Goal: Information Seeking & Learning: Learn about a topic

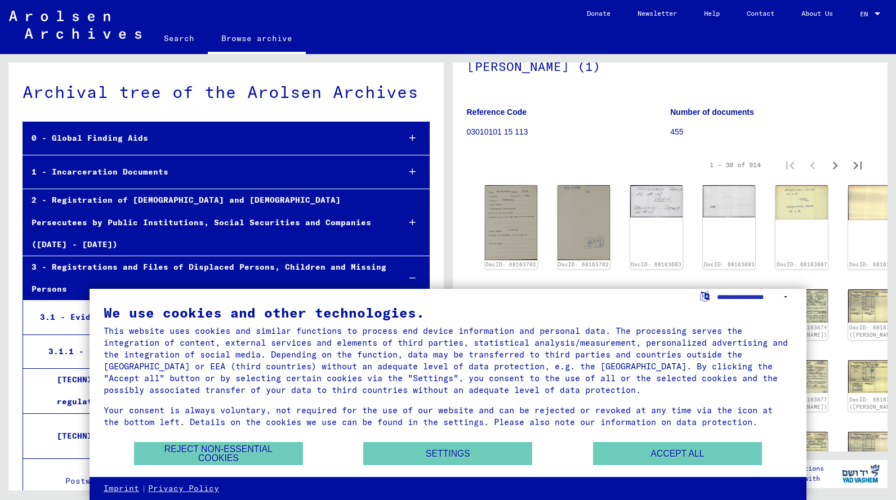
scroll to position [123, 0]
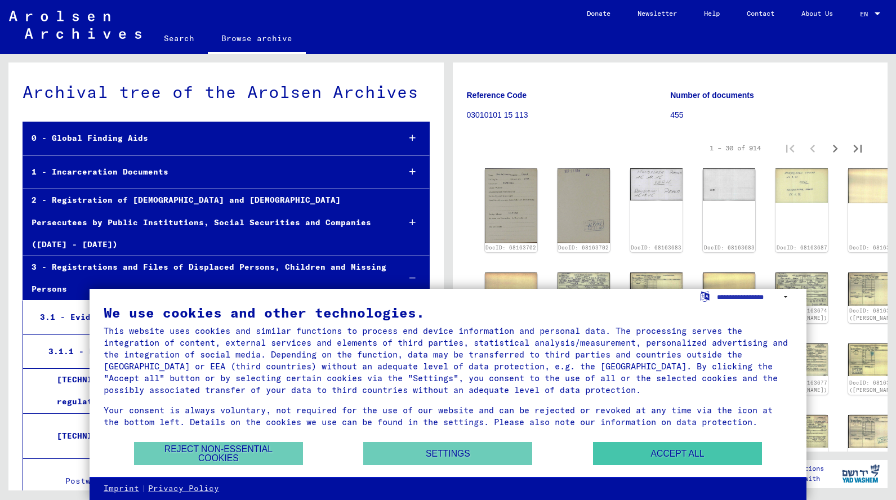
click at [646, 456] on button "Accept all" at bounding box center [677, 453] width 169 height 23
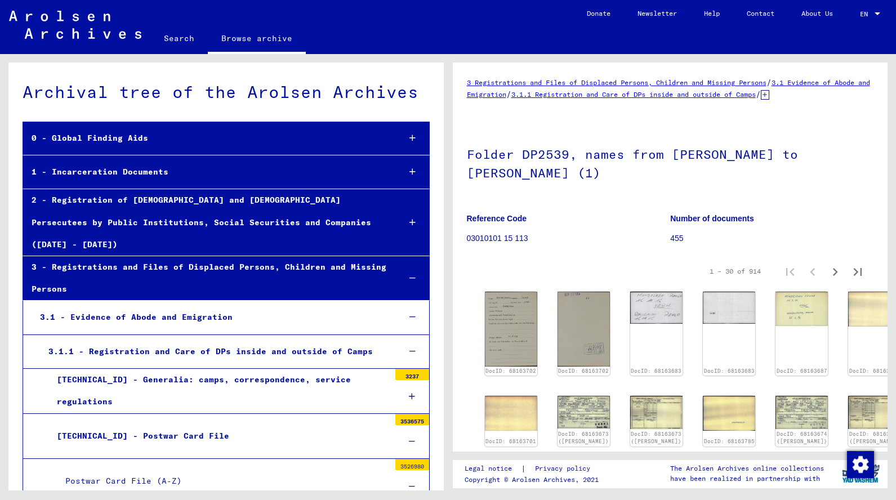
scroll to position [0, 0]
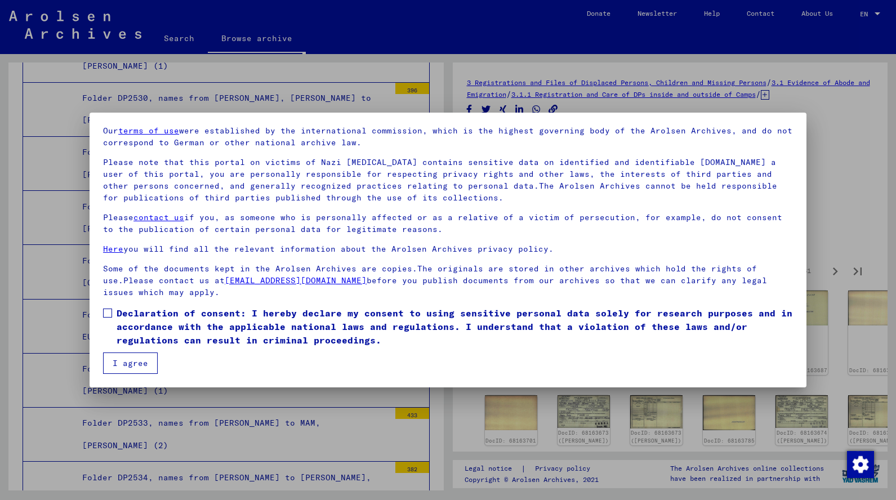
scroll to position [38, 0]
click at [109, 365] on button "I agree" at bounding box center [130, 363] width 55 height 21
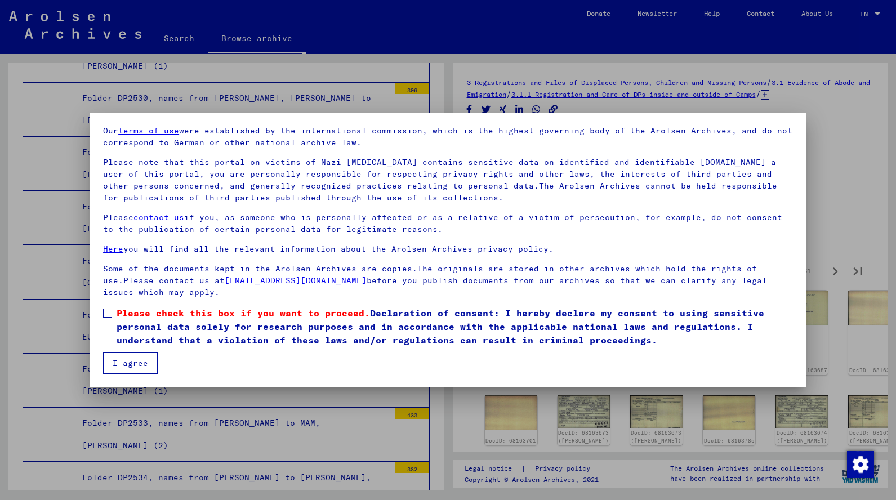
click at [149, 363] on button "I agree" at bounding box center [130, 363] width 55 height 21
click at [106, 309] on span at bounding box center [107, 313] width 9 height 9
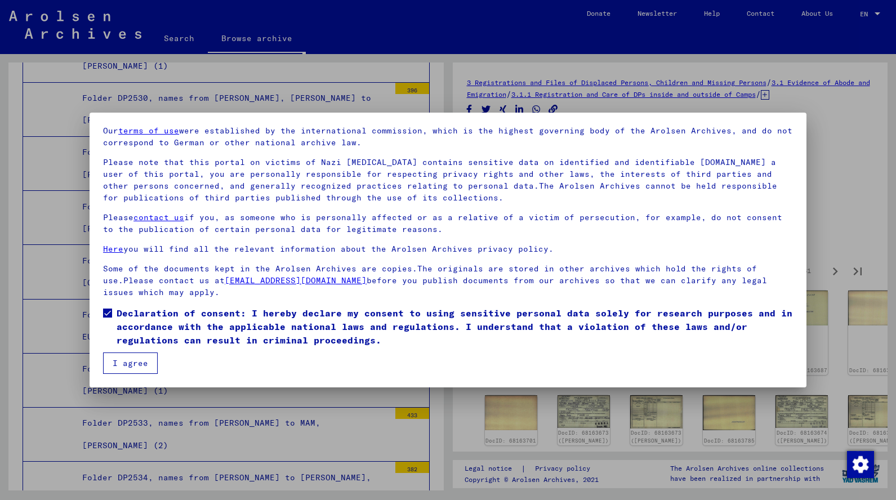
click at [122, 354] on button "I agree" at bounding box center [130, 363] width 55 height 21
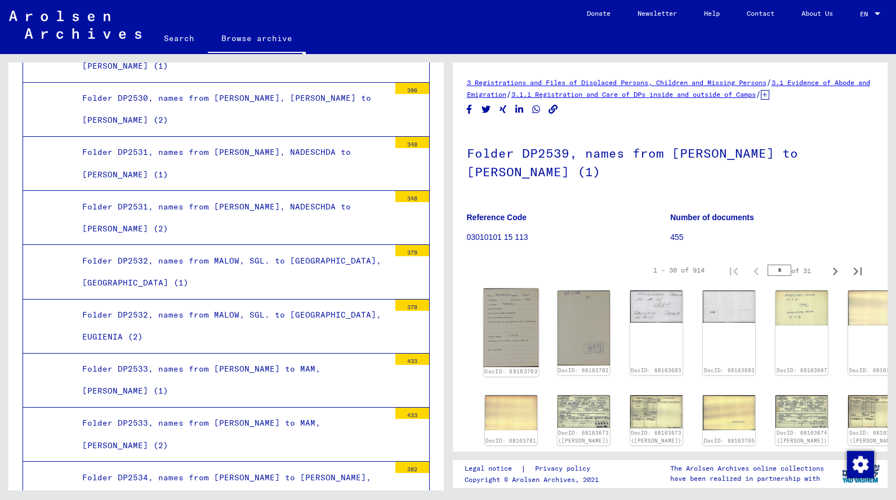
click at [503, 323] on img at bounding box center [510, 327] width 55 height 78
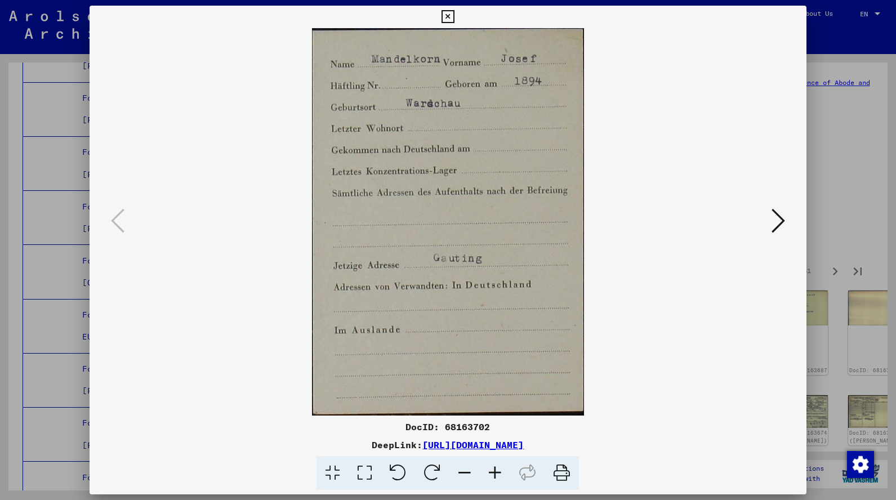
click at [779, 217] on icon at bounding box center [779, 220] width 14 height 27
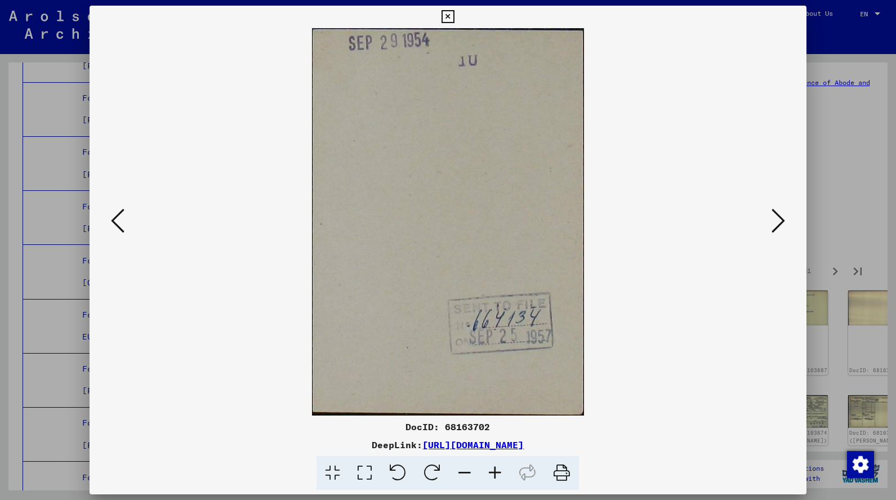
click at [778, 217] on icon at bounding box center [779, 220] width 14 height 27
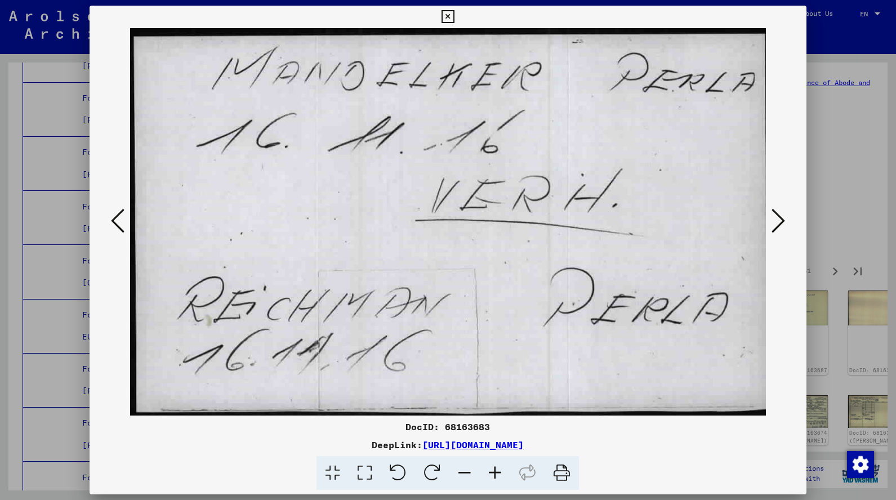
click at [772, 220] on icon at bounding box center [779, 220] width 14 height 27
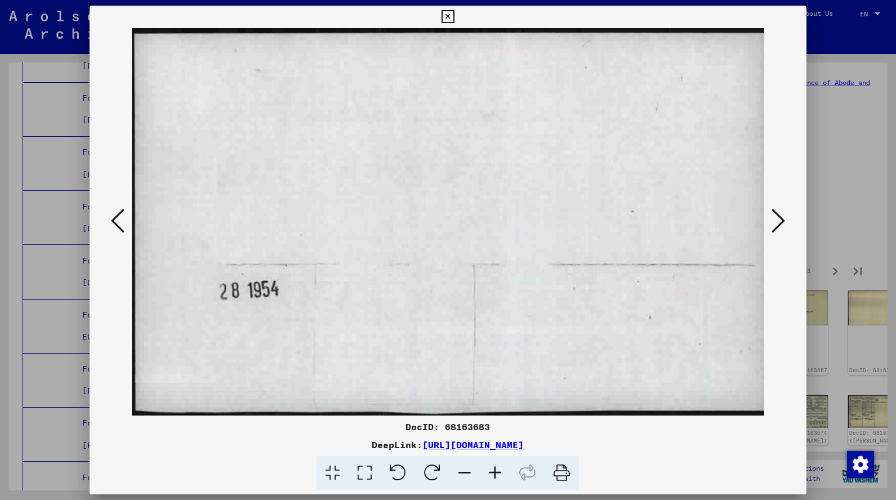
click at [772, 222] on icon at bounding box center [779, 220] width 14 height 27
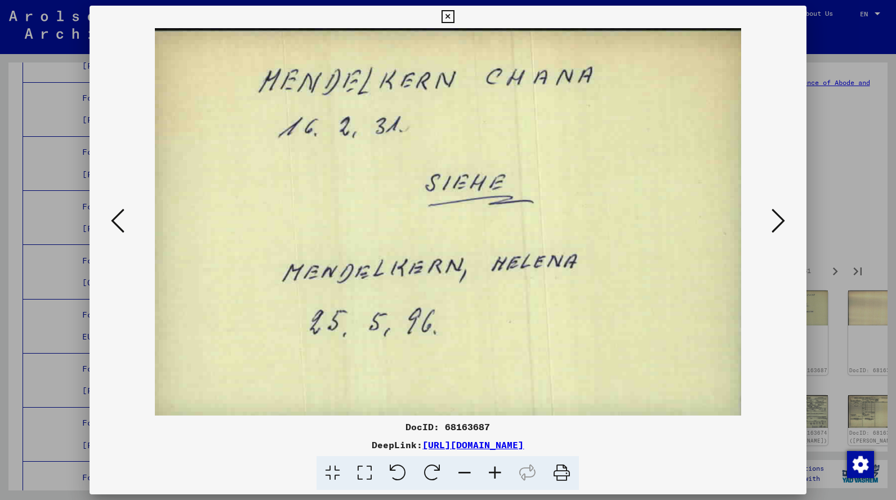
click at [772, 222] on icon at bounding box center [779, 220] width 14 height 27
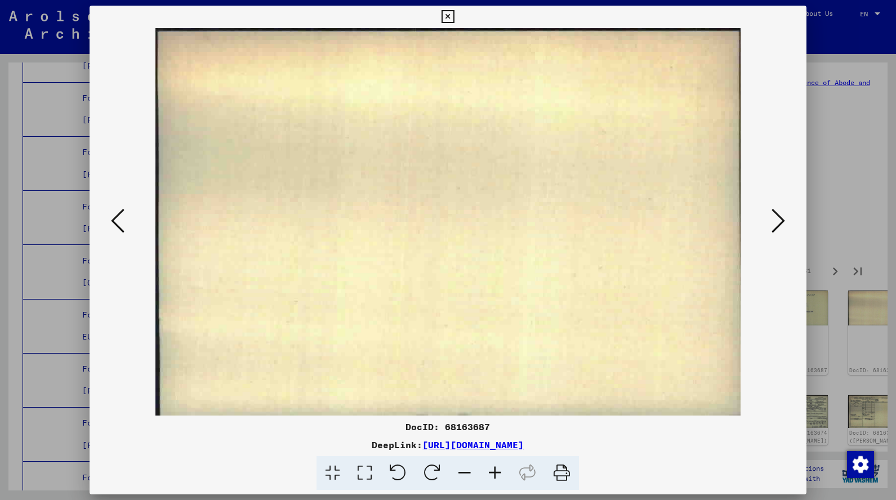
click at [772, 222] on icon at bounding box center [779, 220] width 14 height 27
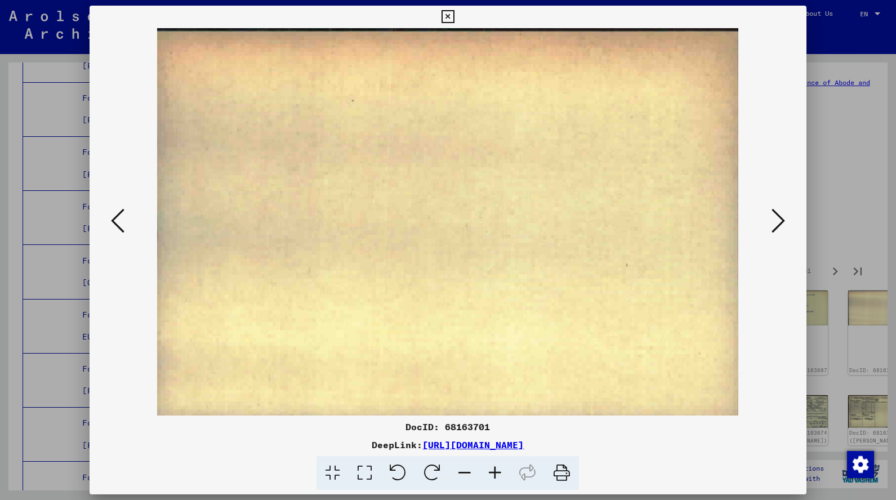
click at [772, 222] on icon at bounding box center [779, 220] width 14 height 27
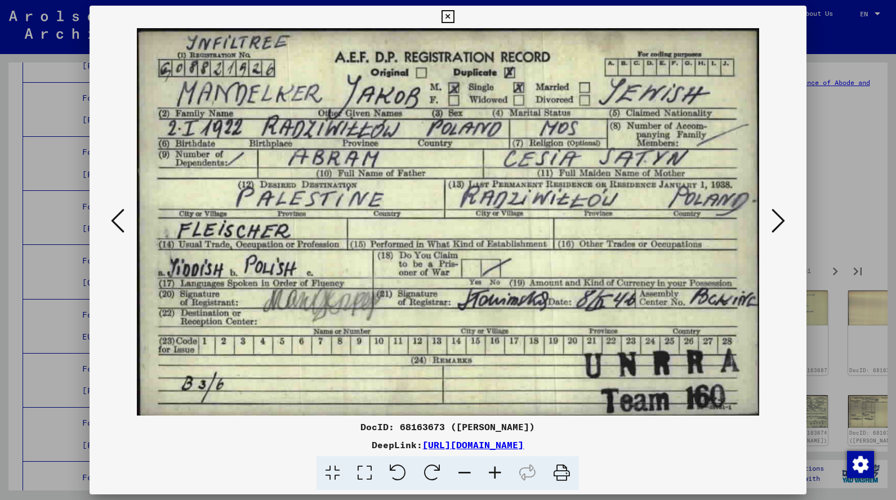
click at [781, 212] on icon at bounding box center [779, 220] width 14 height 27
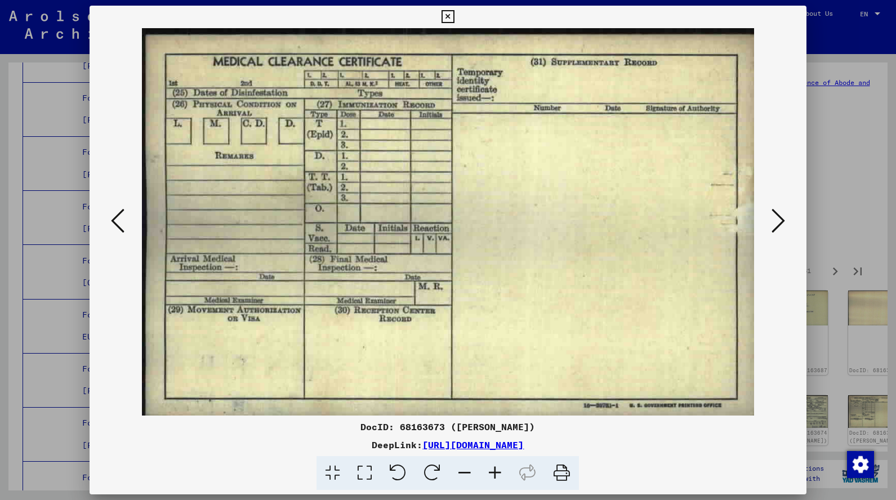
click at [776, 223] on icon at bounding box center [779, 220] width 14 height 27
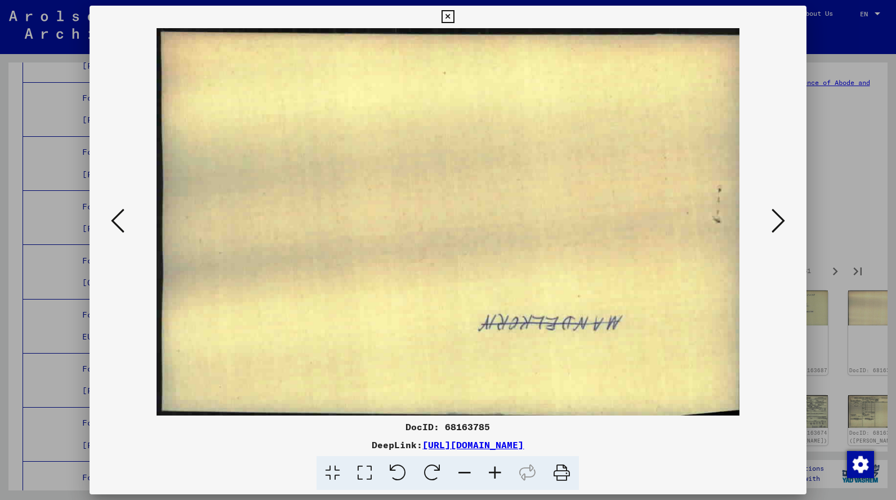
click at [776, 223] on icon at bounding box center [779, 220] width 14 height 27
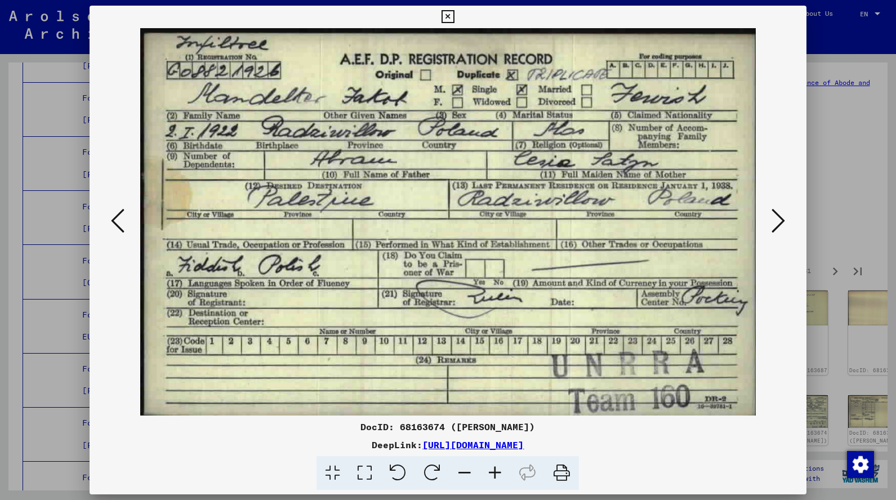
click at [784, 230] on icon at bounding box center [779, 220] width 14 height 27
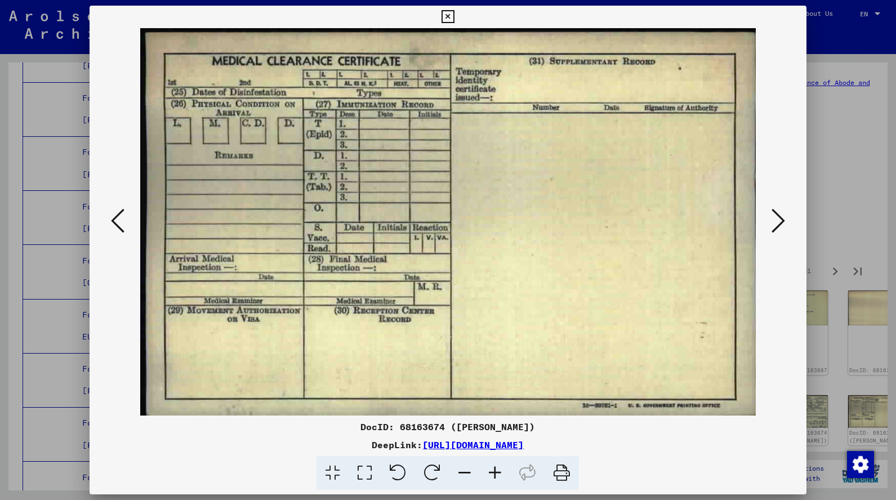
click at [784, 230] on icon at bounding box center [779, 220] width 14 height 27
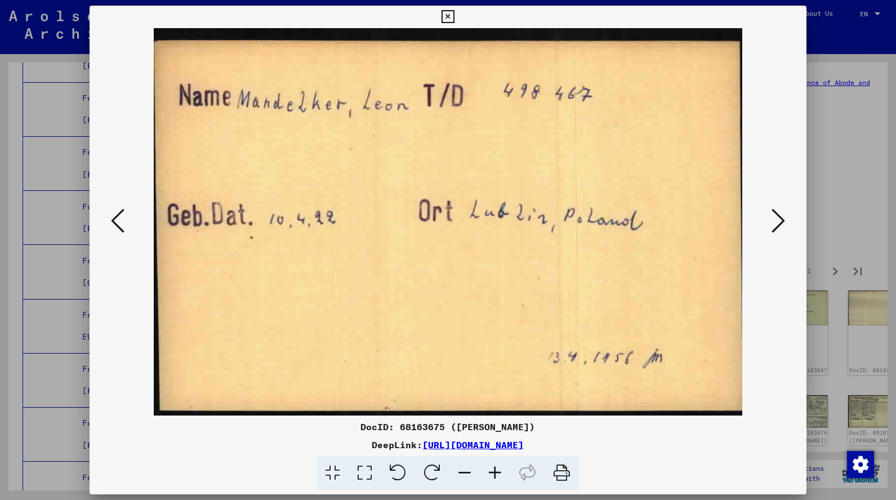
click at [784, 230] on icon at bounding box center [779, 220] width 14 height 27
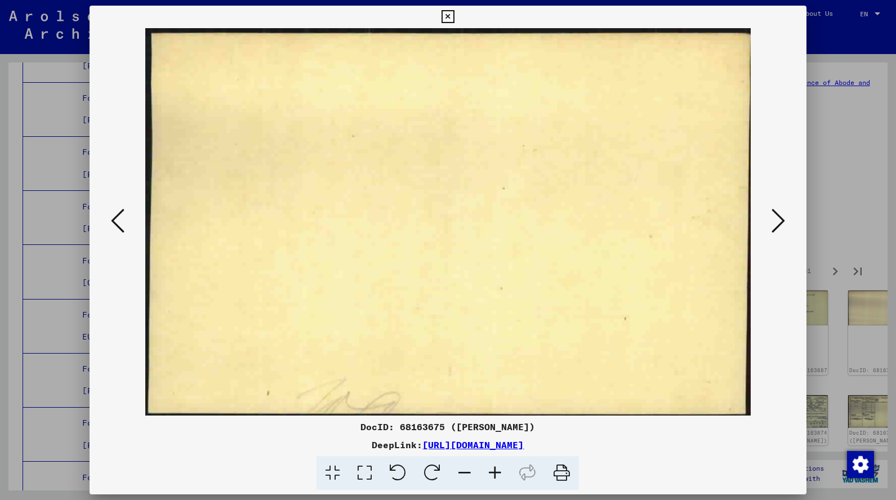
click at [784, 230] on icon at bounding box center [779, 220] width 14 height 27
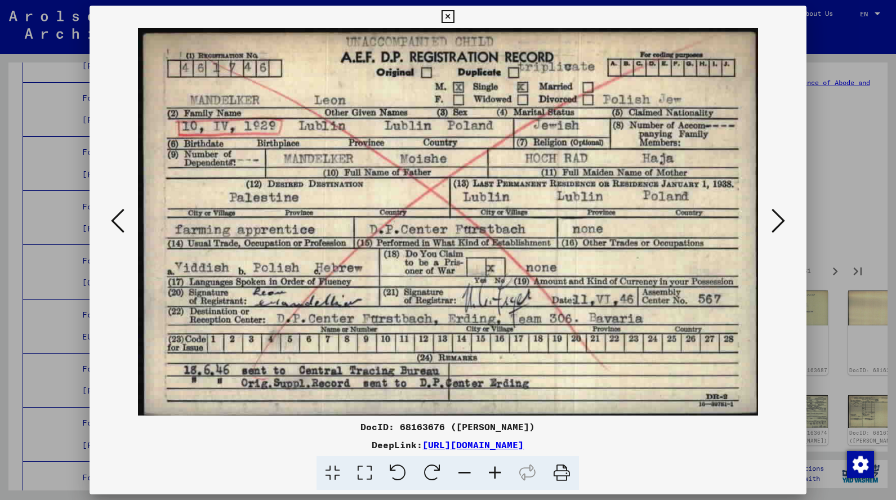
click at [784, 230] on icon at bounding box center [779, 220] width 14 height 27
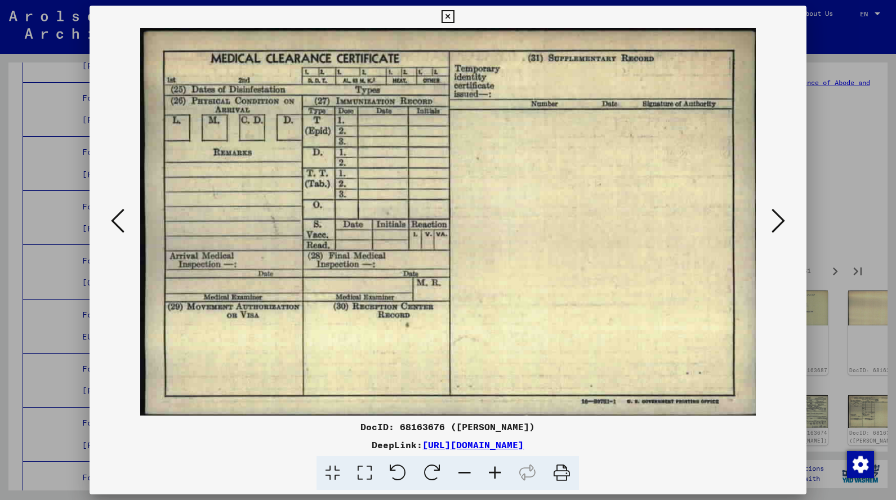
click at [784, 230] on icon at bounding box center [779, 220] width 14 height 27
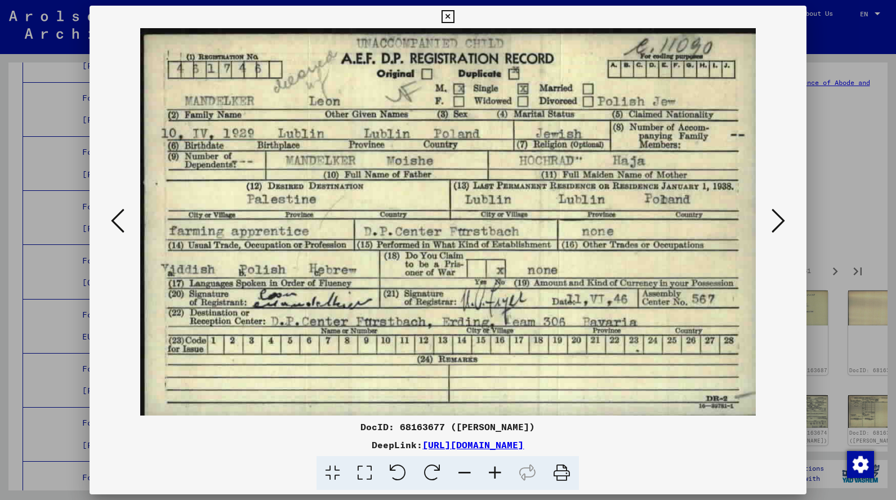
click at [784, 230] on icon at bounding box center [779, 220] width 14 height 27
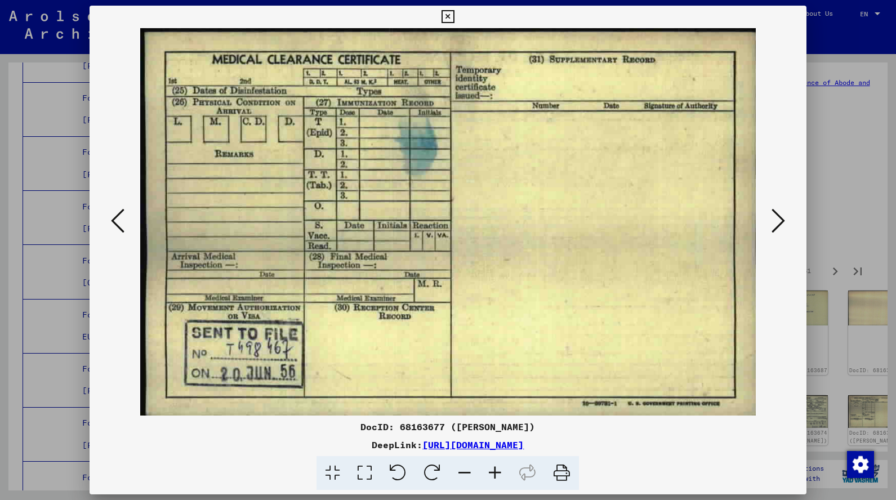
click at [784, 230] on icon at bounding box center [779, 220] width 14 height 27
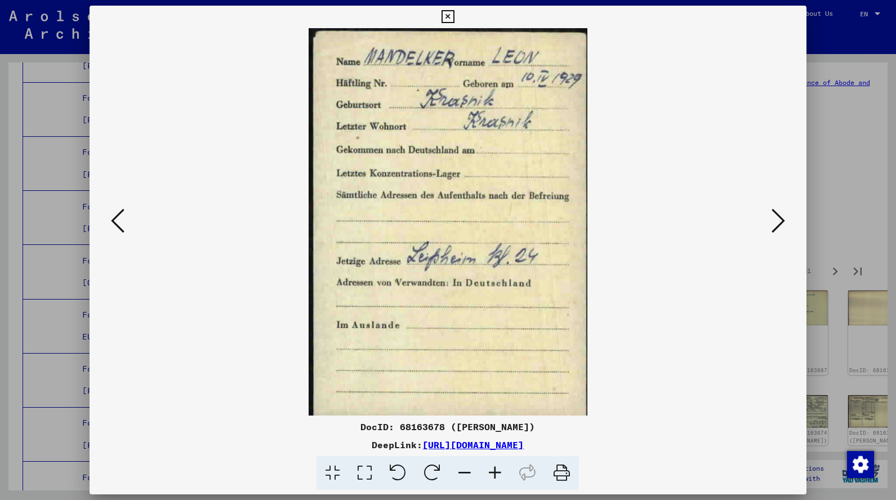
click at [784, 230] on icon at bounding box center [779, 220] width 14 height 27
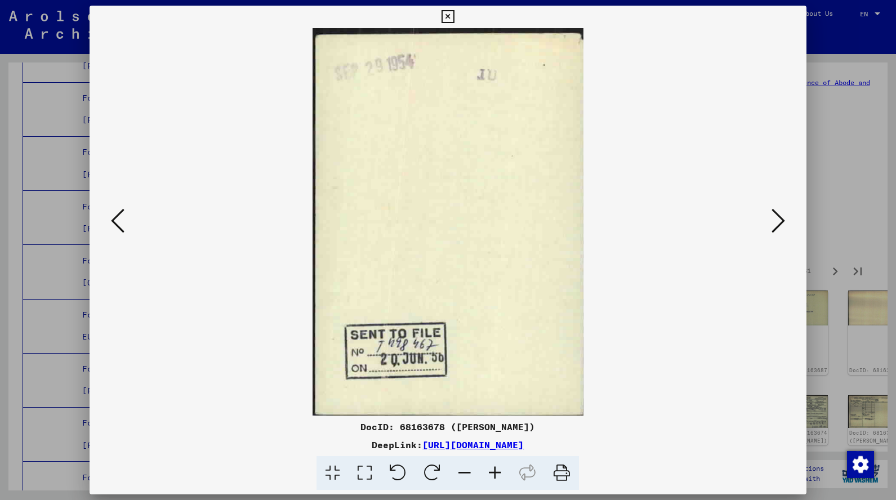
click at [784, 230] on icon at bounding box center [779, 220] width 14 height 27
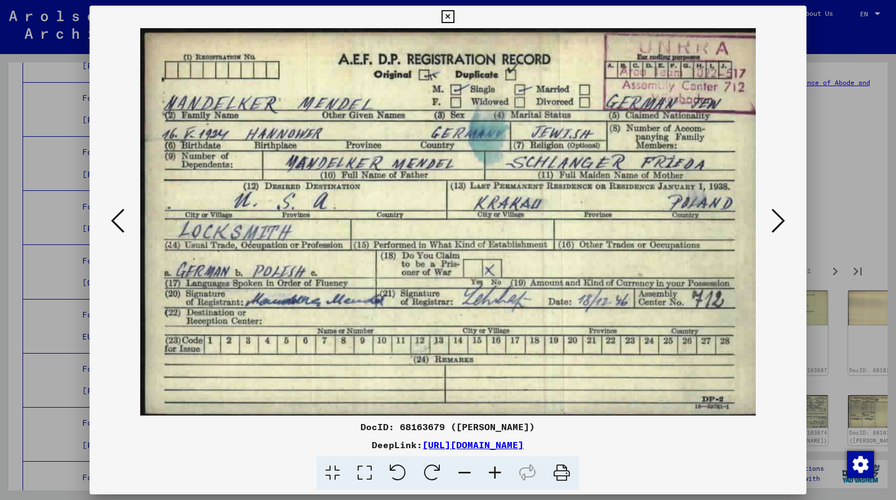
click at [784, 230] on icon at bounding box center [779, 220] width 14 height 27
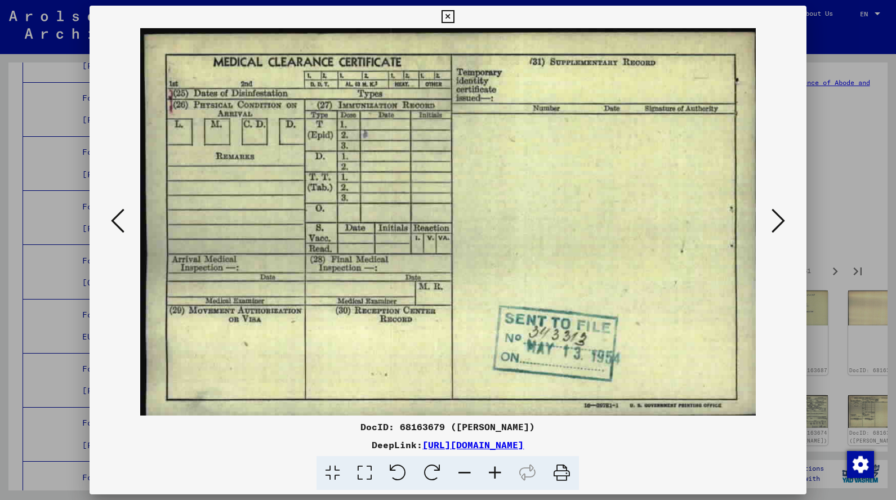
click at [784, 230] on icon at bounding box center [779, 220] width 14 height 27
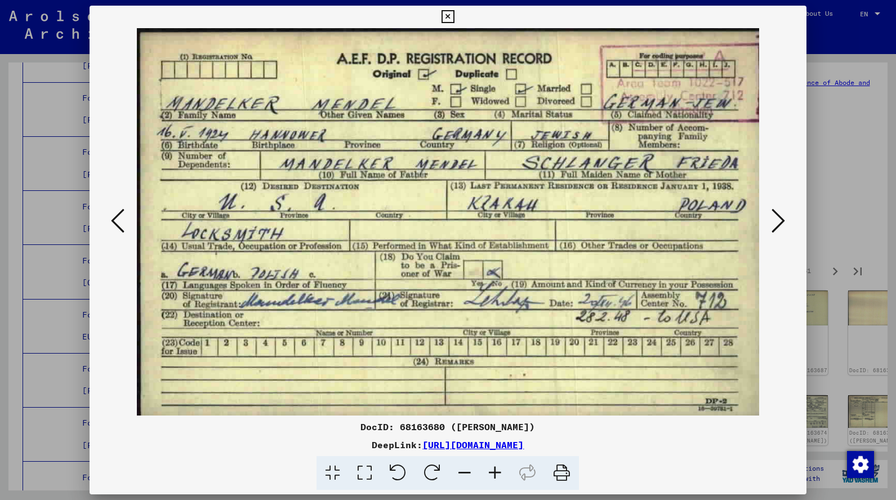
click at [784, 230] on icon at bounding box center [779, 220] width 14 height 27
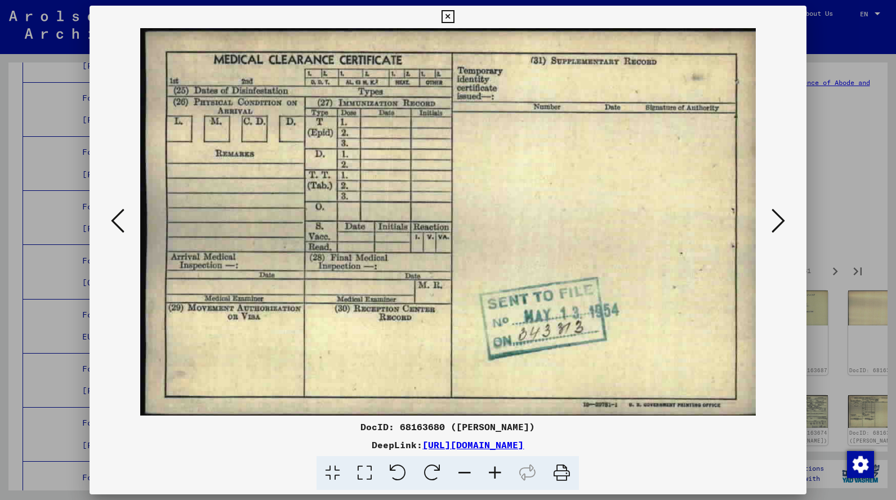
click at [784, 230] on icon at bounding box center [779, 220] width 14 height 27
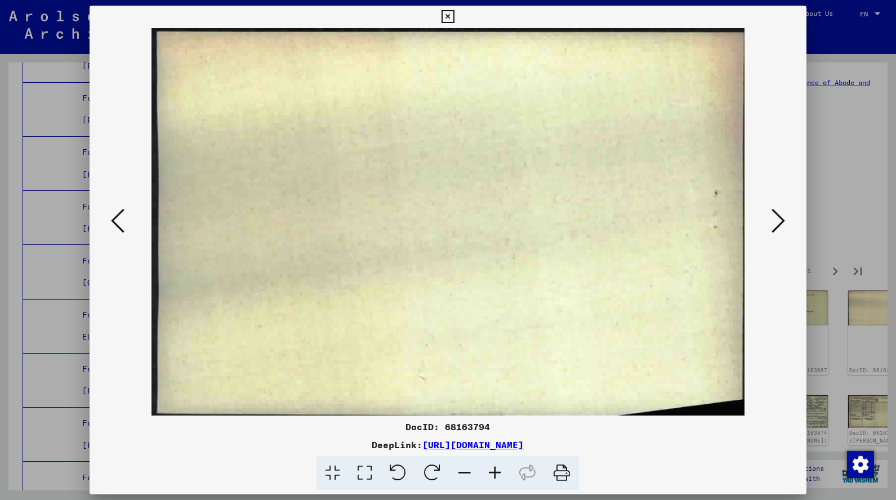
click at [784, 230] on icon at bounding box center [779, 220] width 14 height 27
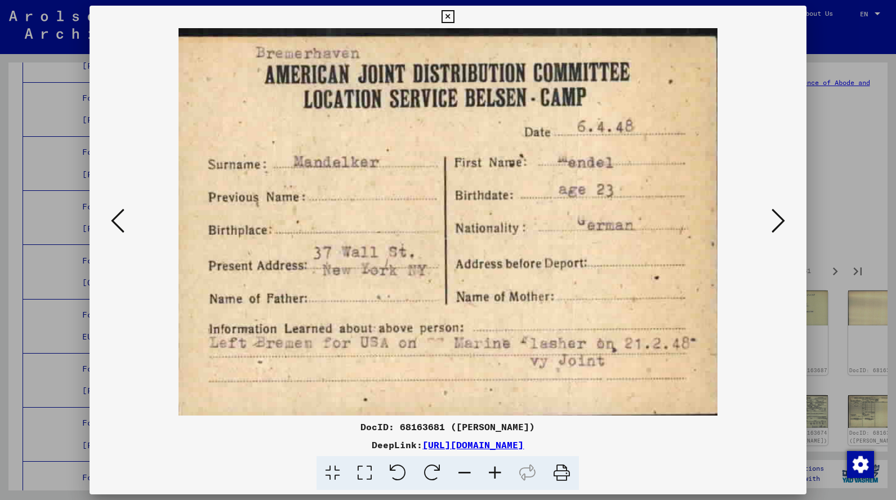
click at [784, 230] on icon at bounding box center [779, 220] width 14 height 27
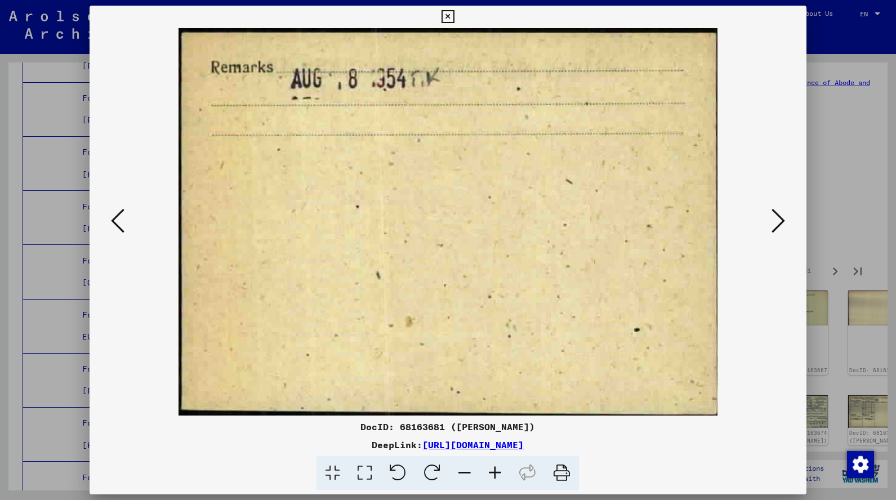
click at [784, 230] on icon at bounding box center [779, 220] width 14 height 27
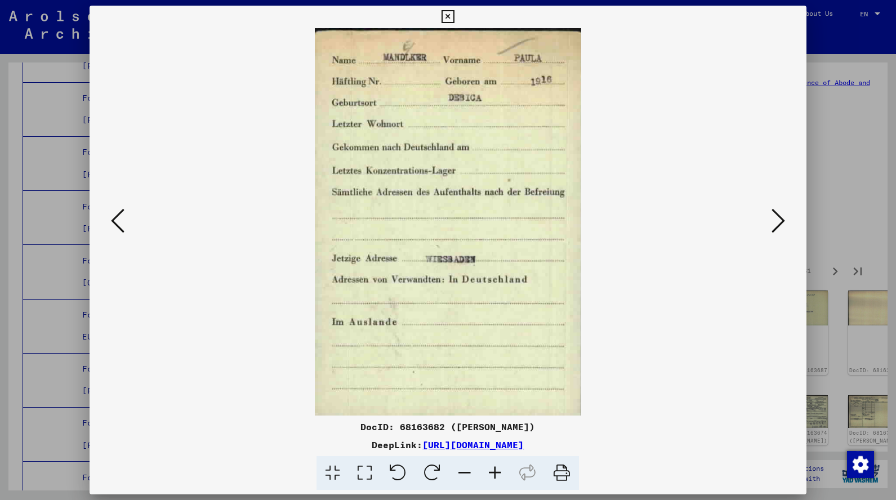
click at [784, 230] on icon at bounding box center [779, 220] width 14 height 27
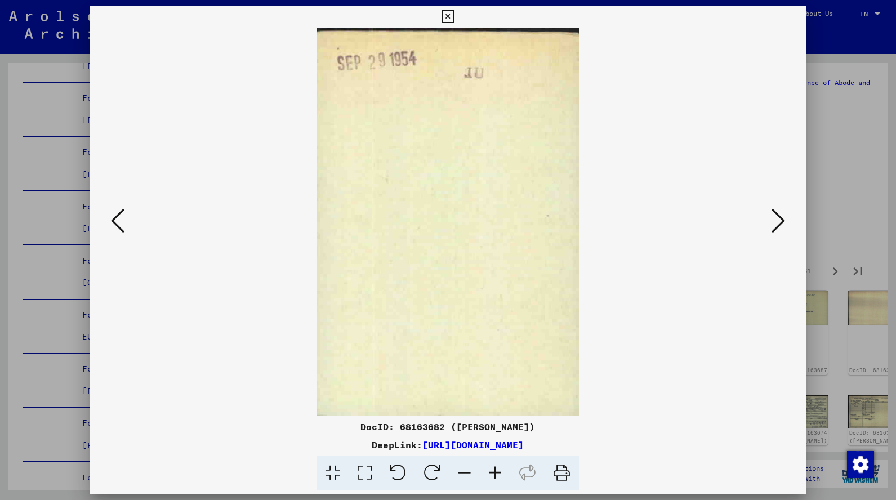
click at [784, 230] on icon at bounding box center [779, 220] width 14 height 27
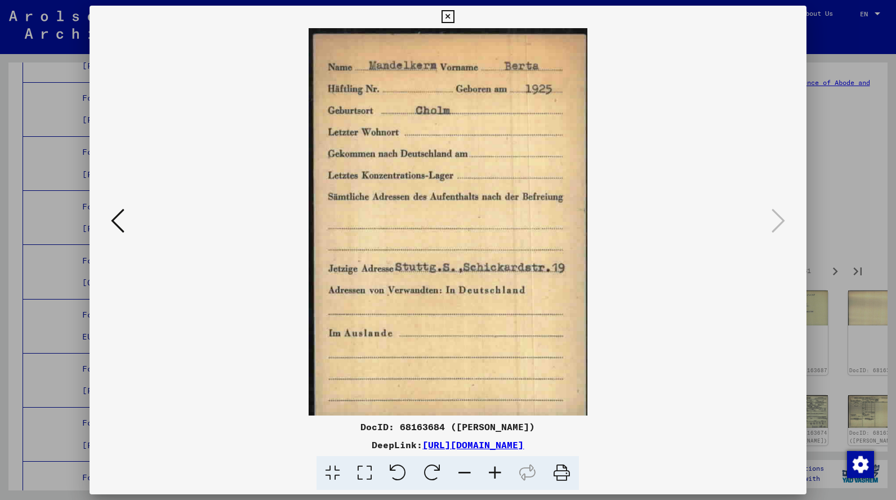
click at [455, 19] on icon at bounding box center [448, 17] width 13 height 14
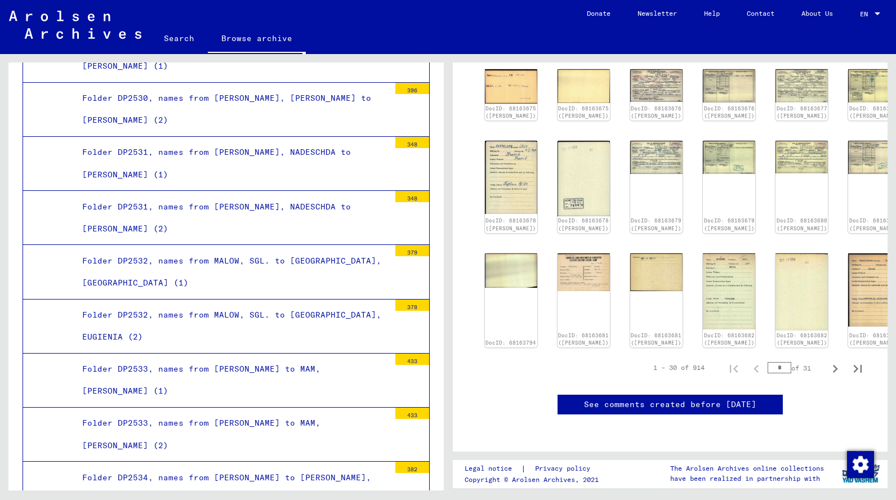
scroll to position [523, 0]
click at [838, 361] on icon "Next page" at bounding box center [836, 369] width 16 height 16
type input "*"
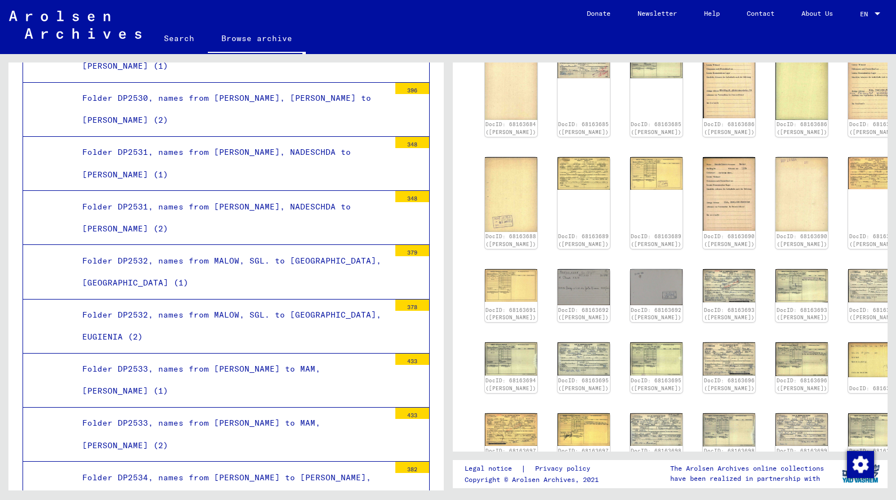
scroll to position [219, 0]
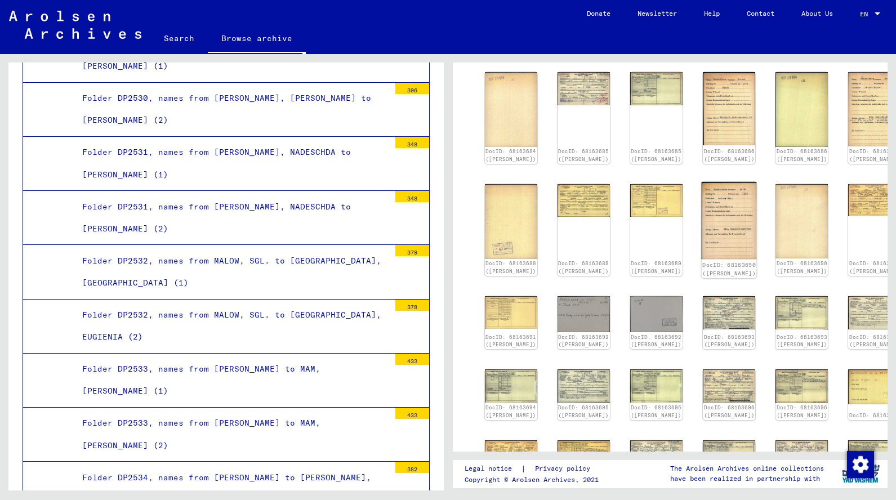
click at [702, 241] on img at bounding box center [729, 221] width 55 height 78
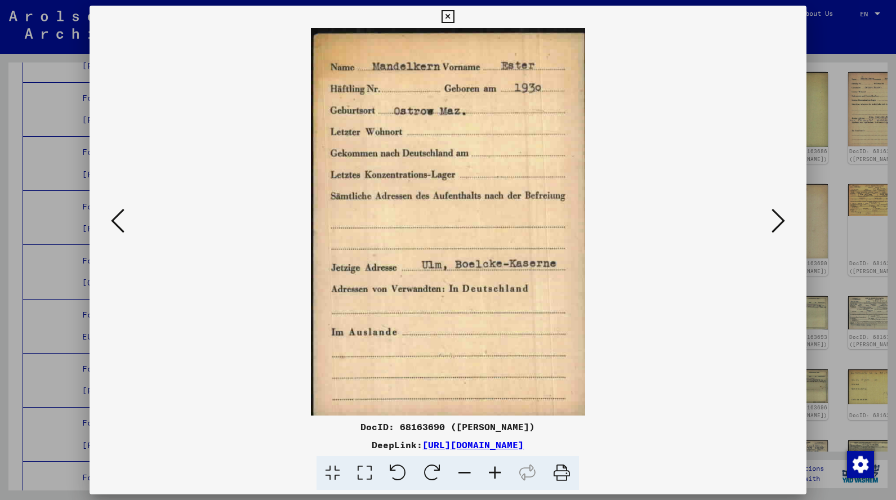
click at [772, 225] on icon at bounding box center [779, 220] width 14 height 27
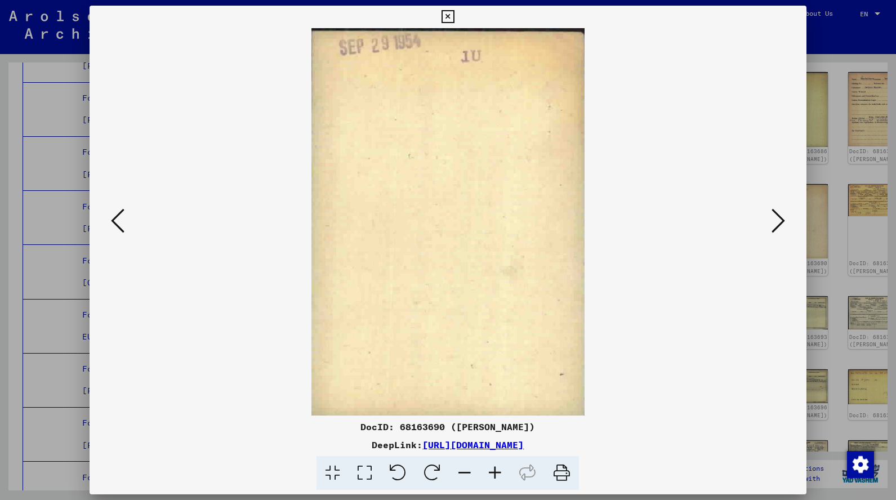
click at [772, 225] on icon at bounding box center [779, 220] width 14 height 27
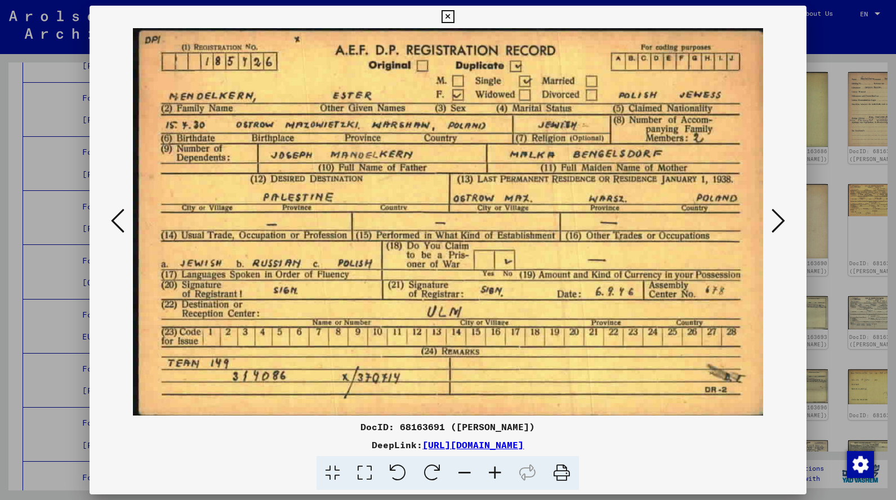
click at [777, 238] on button at bounding box center [778, 222] width 20 height 32
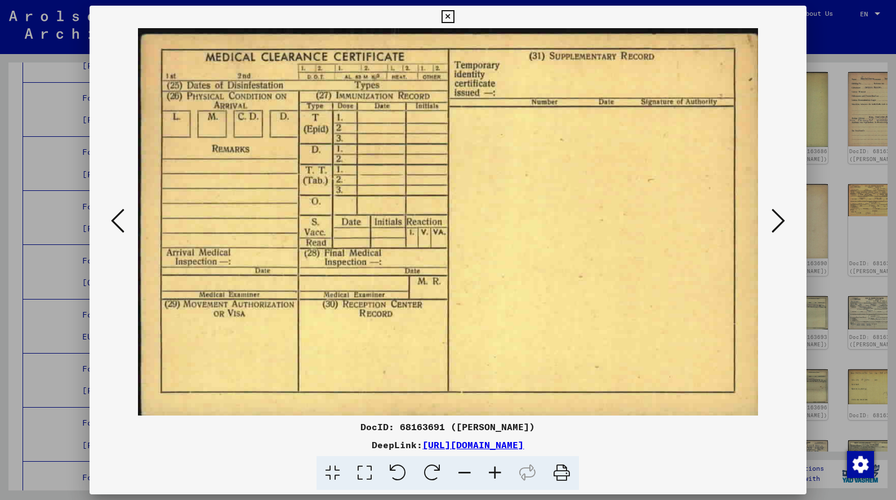
click at [777, 238] on button at bounding box center [778, 222] width 20 height 32
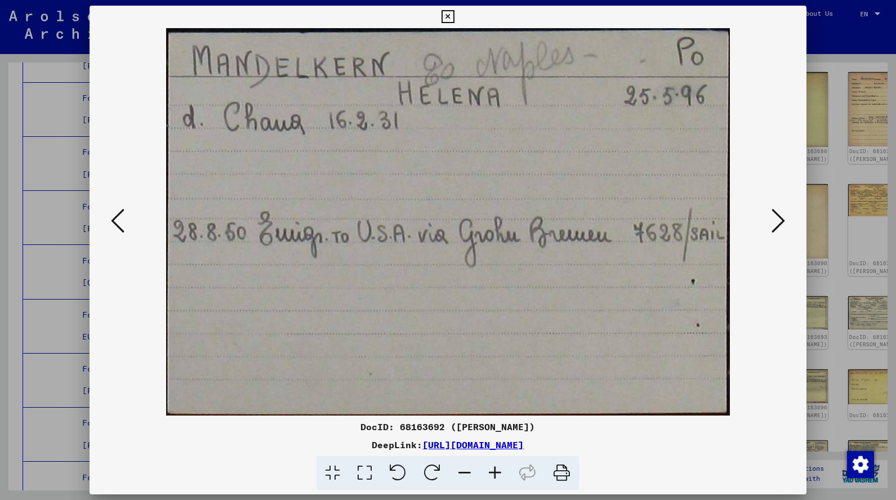
click at [777, 238] on button at bounding box center [778, 222] width 20 height 32
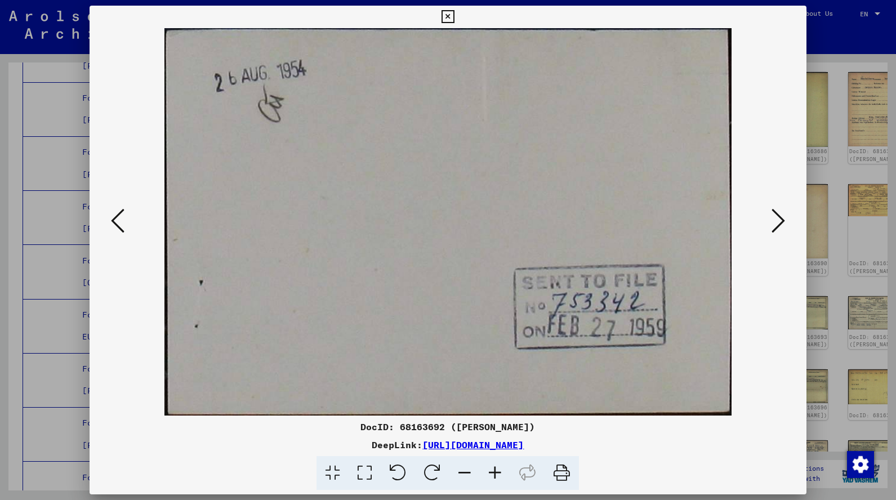
click at [777, 238] on button at bounding box center [778, 222] width 20 height 32
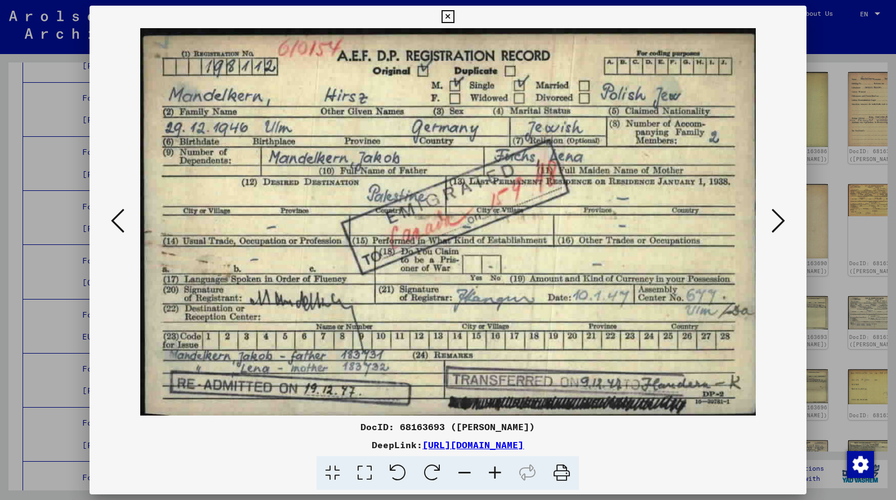
click at [777, 238] on button at bounding box center [778, 222] width 20 height 32
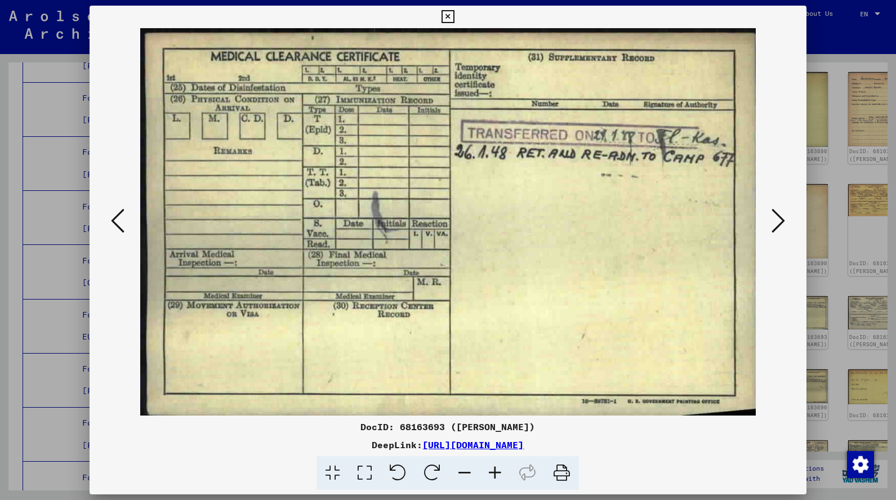
click at [777, 238] on button at bounding box center [778, 222] width 20 height 32
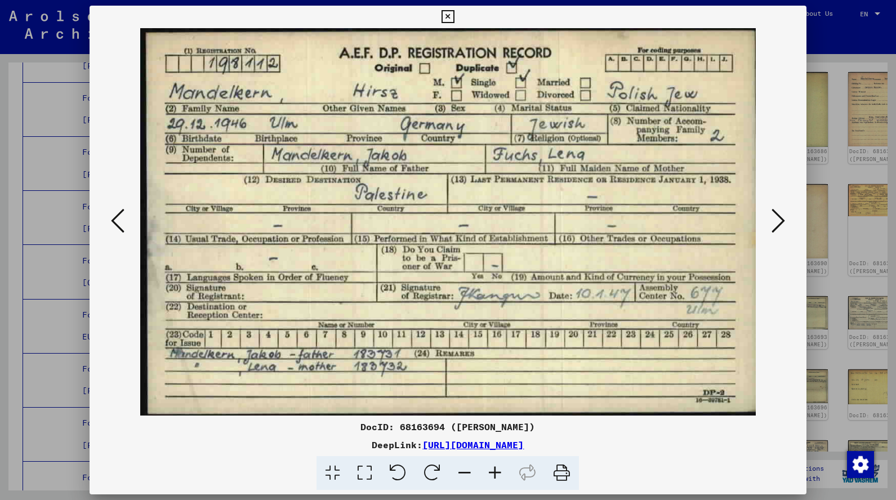
click at [777, 238] on button at bounding box center [778, 222] width 20 height 32
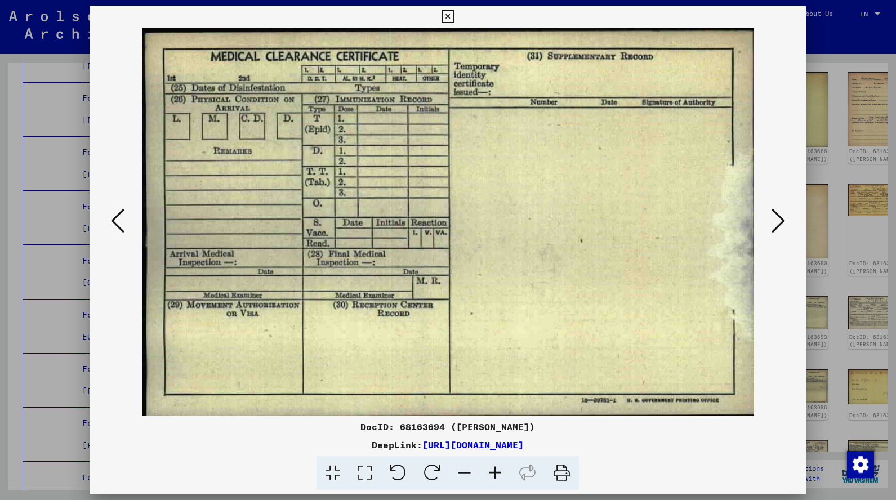
click at [777, 238] on button at bounding box center [778, 222] width 20 height 32
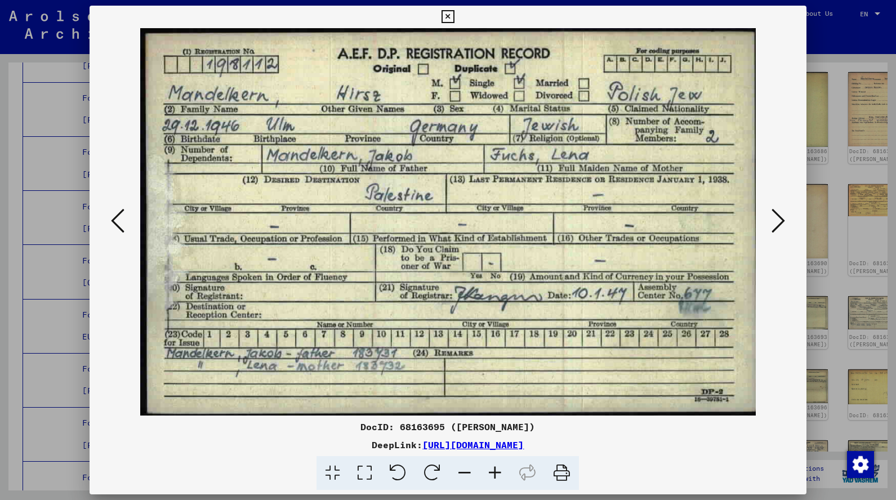
click at [777, 238] on button at bounding box center [778, 222] width 20 height 32
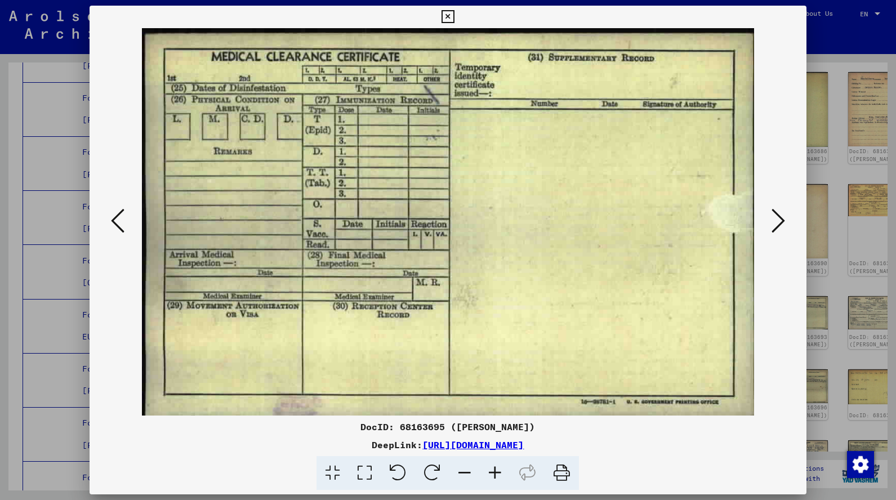
click at [455, 18] on icon at bounding box center [448, 17] width 13 height 14
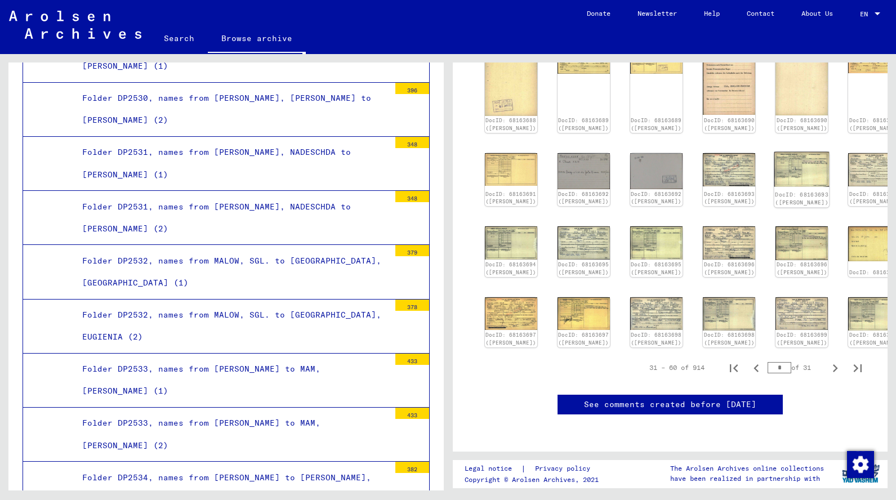
scroll to position [476, 0]
click at [525, 296] on img at bounding box center [510, 313] width 55 height 34
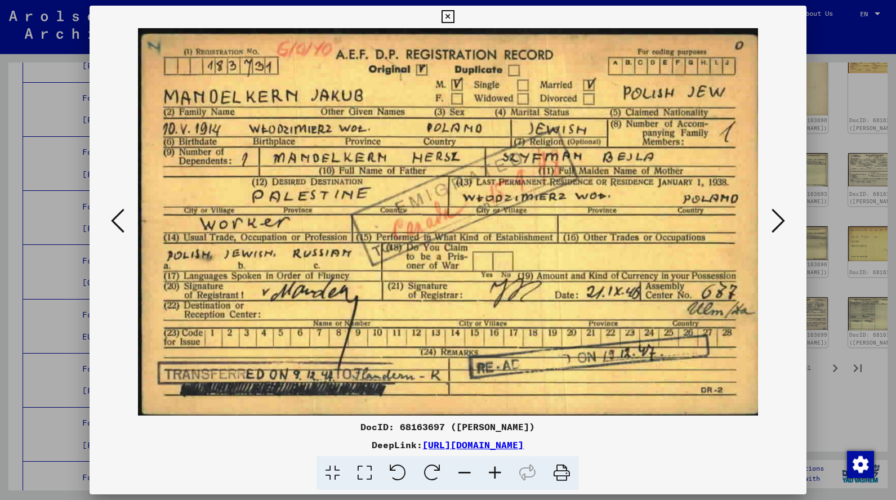
click at [782, 214] on icon at bounding box center [779, 220] width 14 height 27
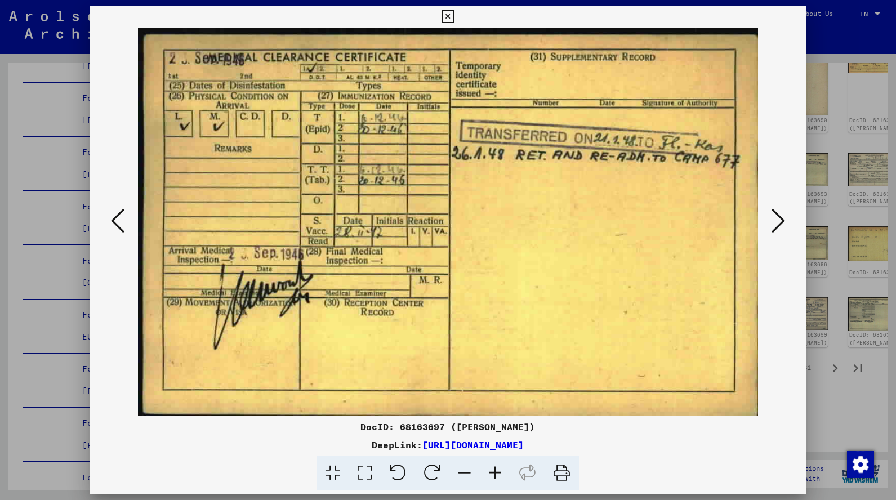
click at [777, 214] on icon at bounding box center [779, 220] width 14 height 27
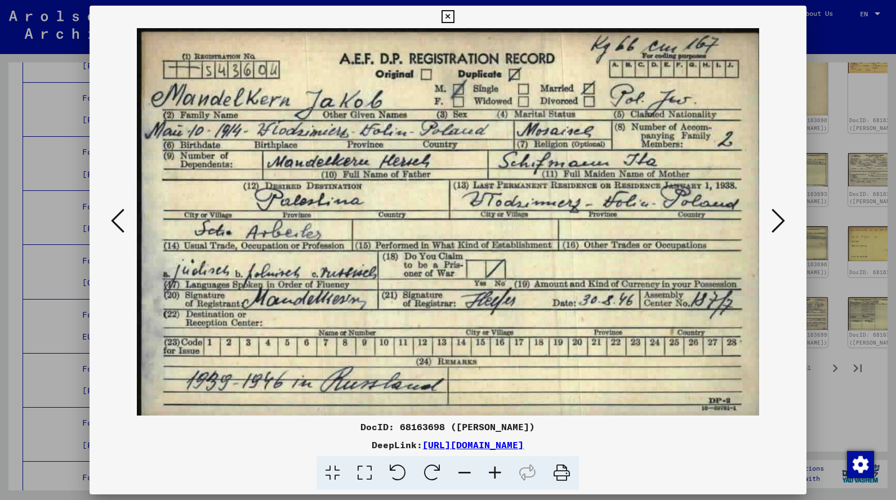
click at [776, 215] on icon at bounding box center [779, 220] width 14 height 27
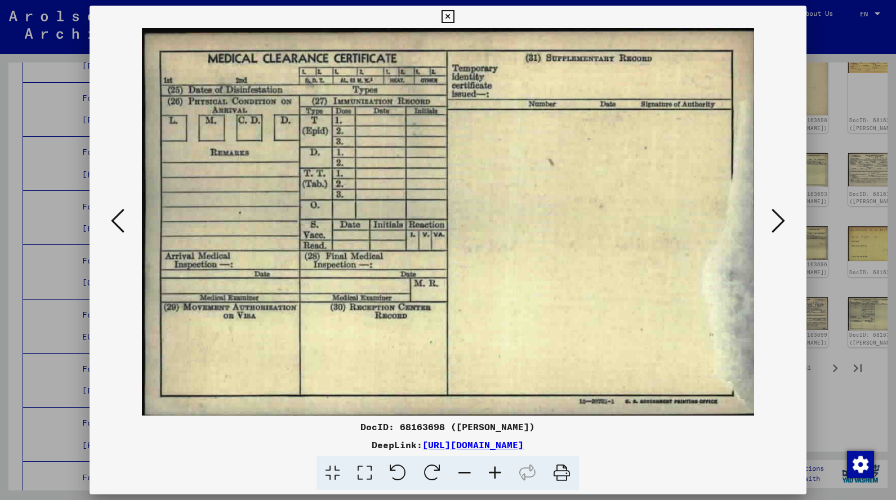
click at [776, 215] on icon at bounding box center [779, 220] width 14 height 27
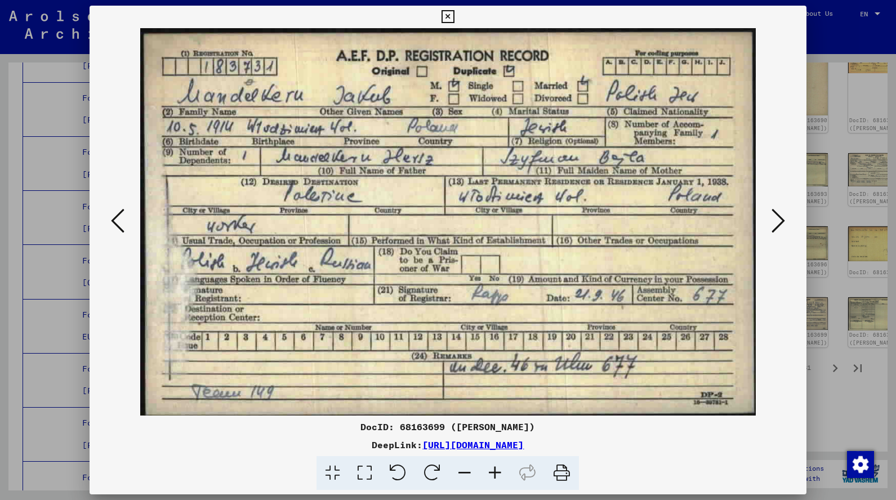
click at [776, 215] on icon at bounding box center [779, 220] width 14 height 27
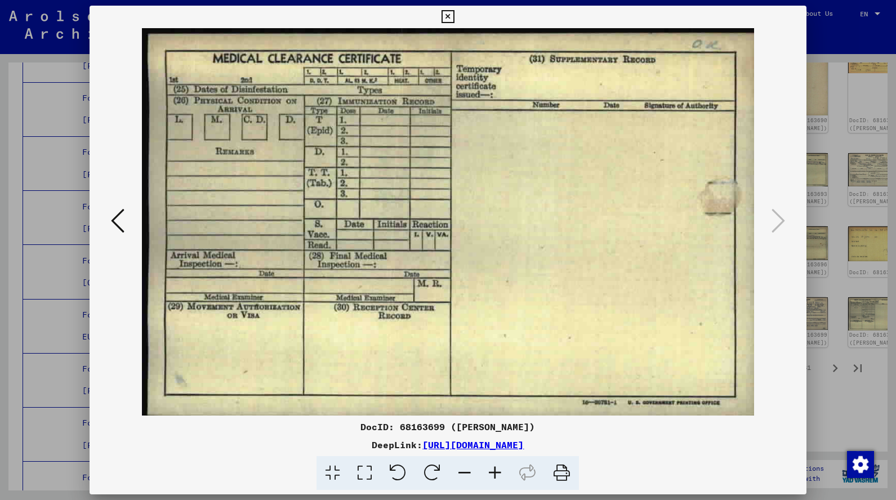
click at [455, 20] on icon at bounding box center [448, 17] width 13 height 14
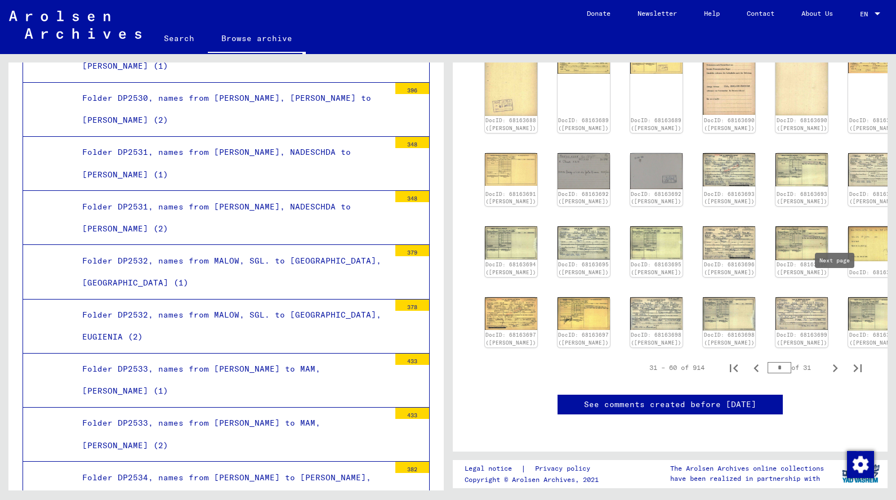
click at [832, 361] on icon "Next page" at bounding box center [836, 369] width 16 height 16
type input "*"
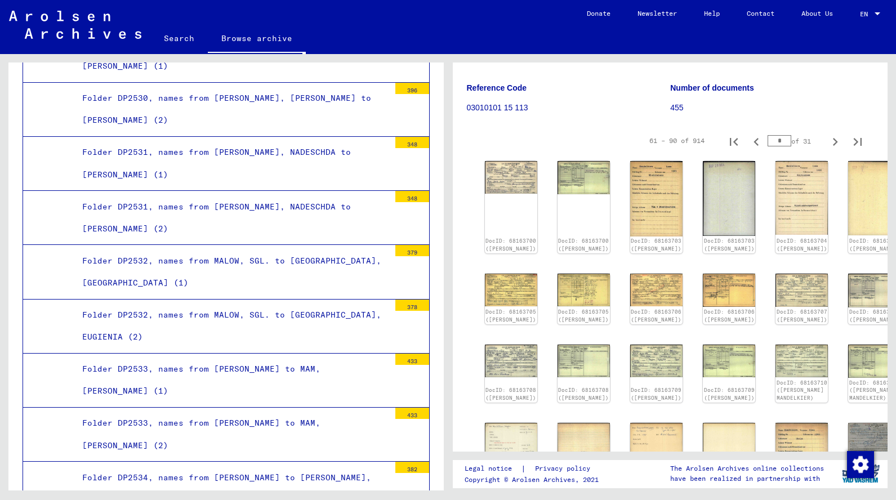
scroll to position [121, 0]
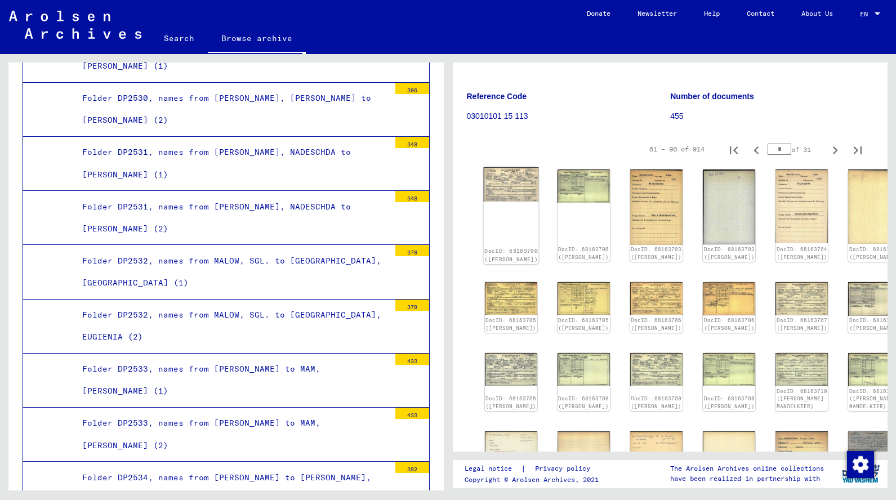
click at [522, 216] on div "DocID: 68163700 ([PERSON_NAME])" at bounding box center [510, 215] width 55 height 97
click at [508, 187] on img at bounding box center [510, 184] width 55 height 34
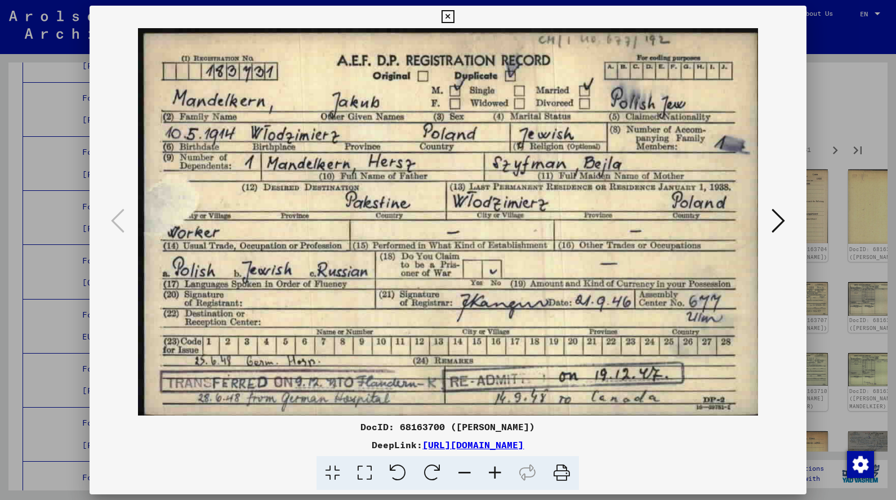
click at [783, 228] on icon at bounding box center [779, 220] width 14 height 27
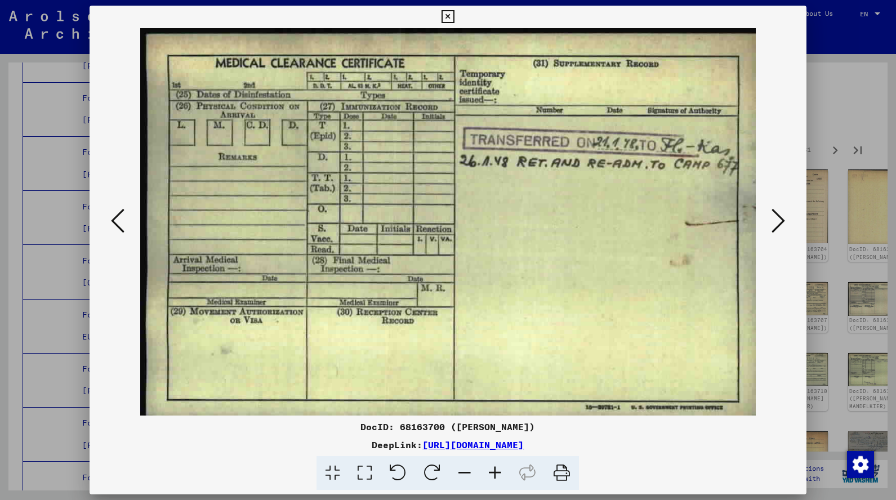
click at [781, 228] on icon at bounding box center [779, 220] width 14 height 27
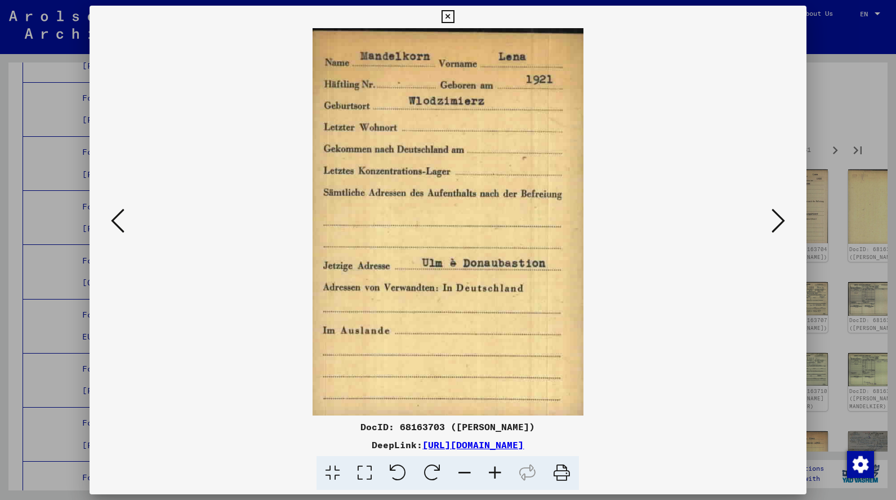
click at [781, 228] on icon at bounding box center [779, 220] width 14 height 27
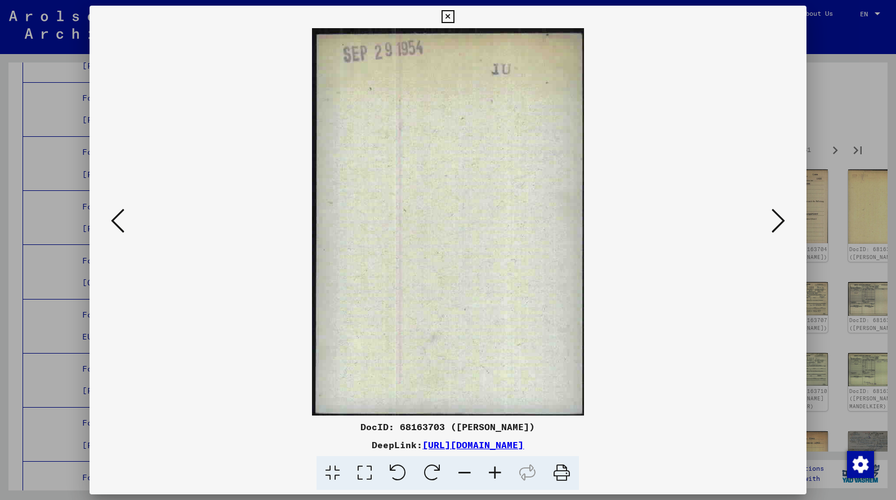
click at [781, 228] on icon at bounding box center [779, 220] width 14 height 27
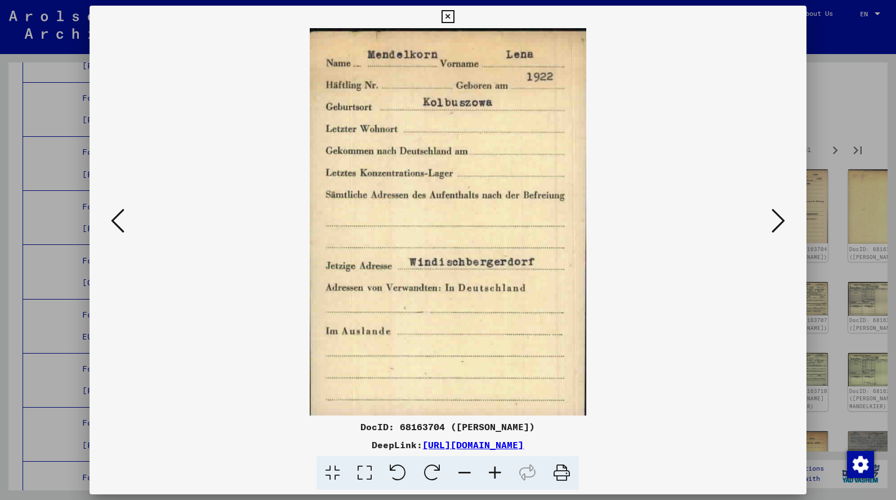
click at [781, 228] on icon at bounding box center [779, 220] width 14 height 27
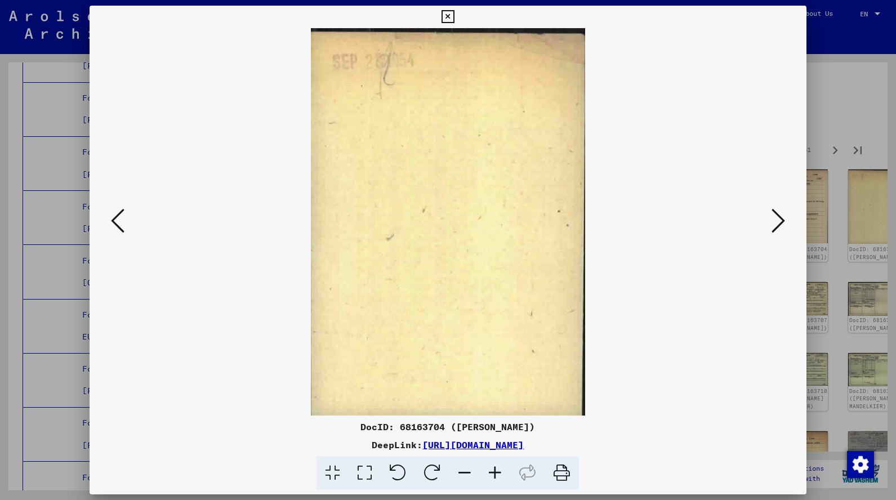
click at [458, 16] on button at bounding box center [448, 17] width 20 height 23
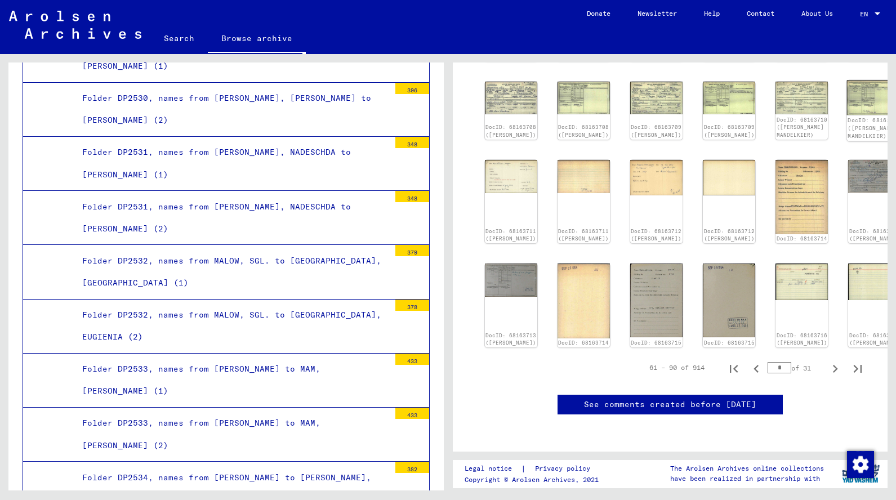
scroll to position [404, 0]
click at [558, 341] on div "DocID: 68163714" at bounding box center [584, 345] width 54 height 8
click at [832, 363] on icon "Next page" at bounding box center [836, 369] width 16 height 16
type input "*"
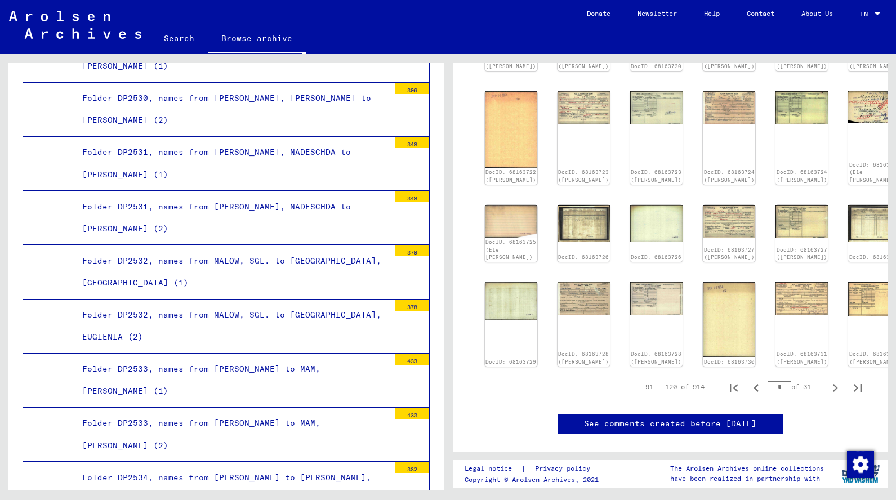
scroll to position [409, 0]
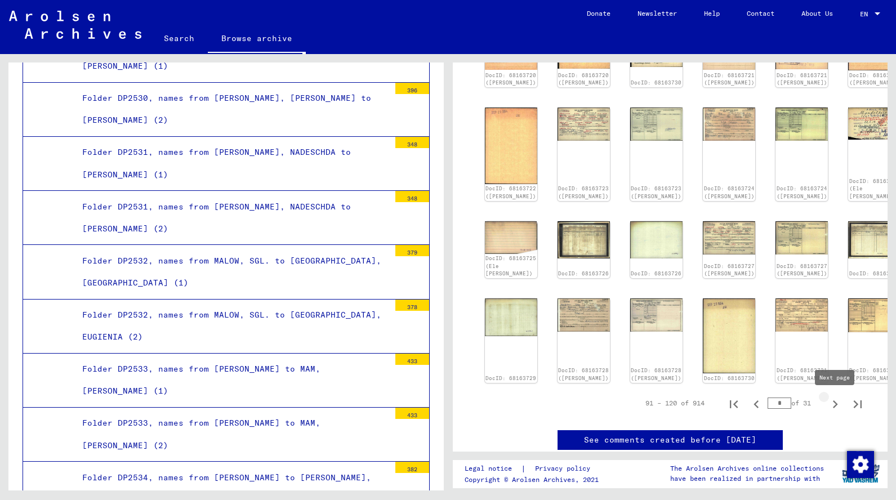
click at [837, 406] on icon "Next page" at bounding box center [835, 405] width 5 height 8
type input "*"
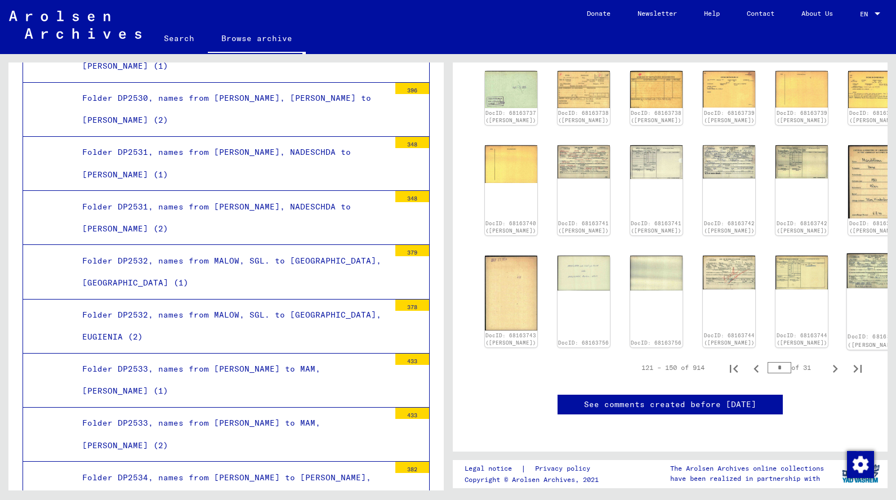
scroll to position [592, 0]
click at [838, 361] on icon "Next page" at bounding box center [836, 369] width 16 height 16
type input "*"
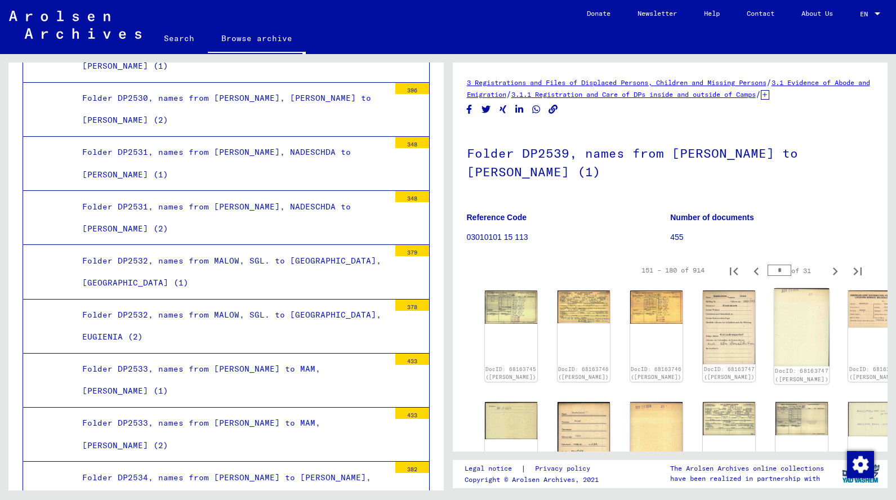
scroll to position [0, 0]
click at [500, 353] on div "DocID: 68163745 ([PERSON_NAME])" at bounding box center [510, 336] width 55 height 96
click at [556, 313] on img at bounding box center [583, 305] width 55 height 34
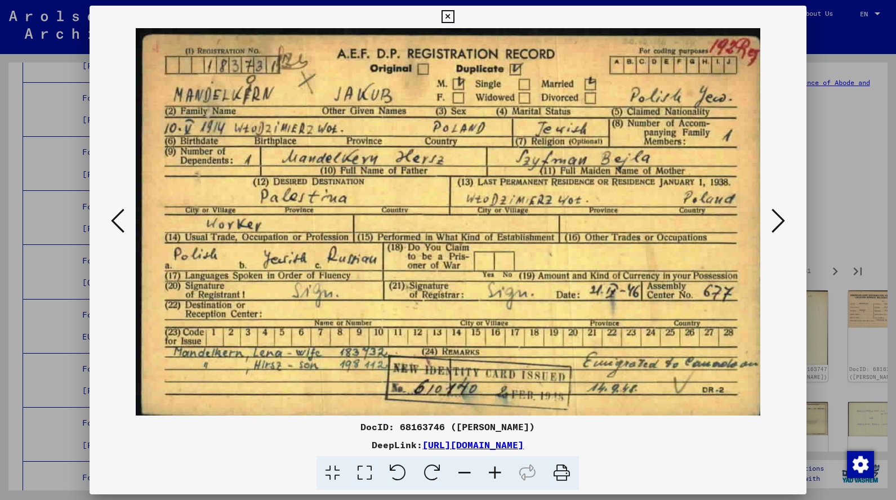
click at [773, 220] on icon at bounding box center [779, 220] width 14 height 27
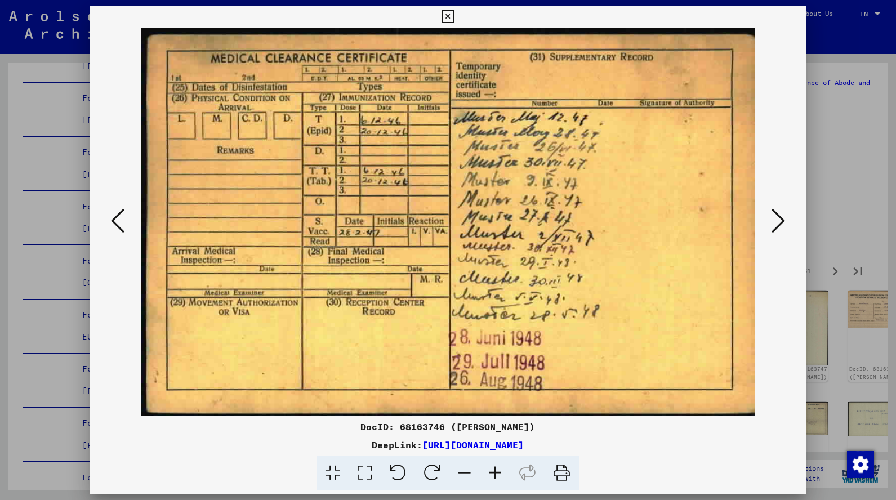
click at [770, 219] on button at bounding box center [778, 222] width 20 height 32
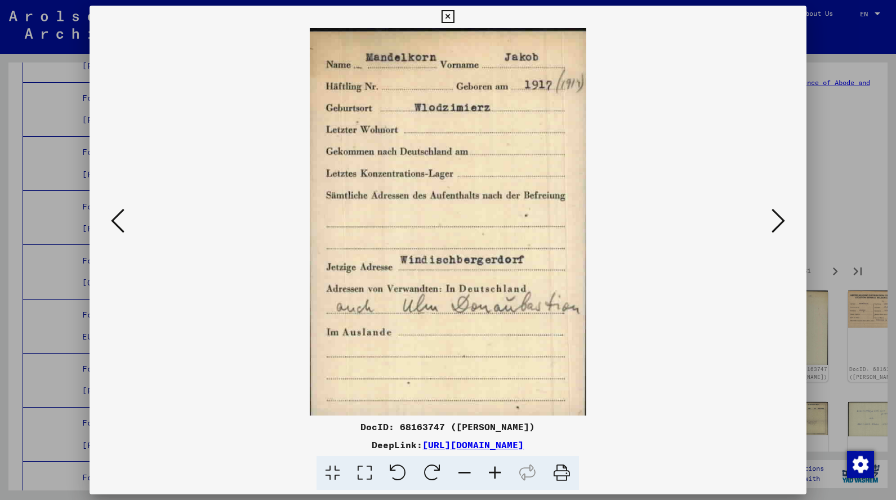
click at [770, 219] on button at bounding box center [778, 222] width 20 height 32
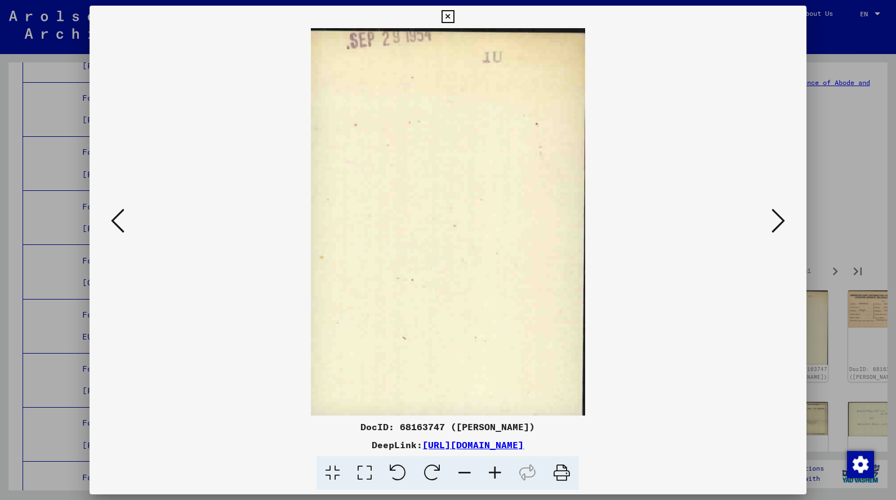
click at [771, 220] on button at bounding box center [778, 222] width 20 height 32
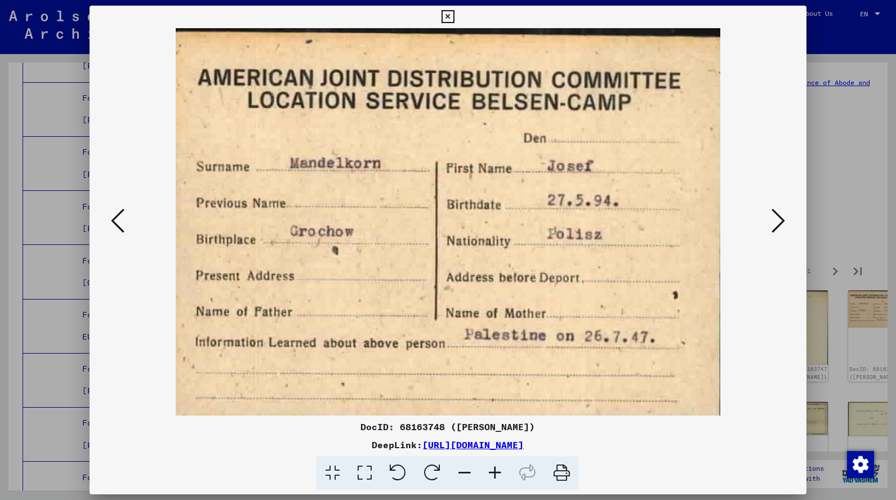
click at [771, 220] on button at bounding box center [778, 222] width 20 height 32
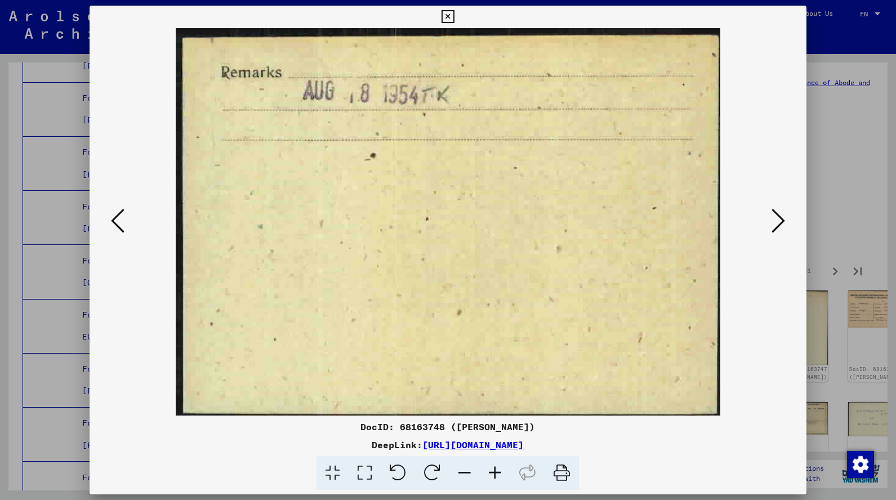
click at [771, 220] on button at bounding box center [778, 222] width 20 height 32
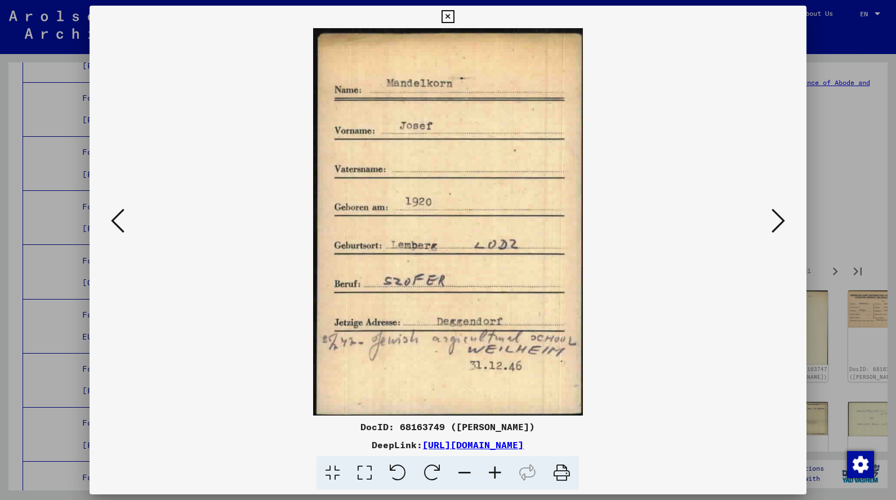
click at [771, 220] on button at bounding box center [778, 222] width 20 height 32
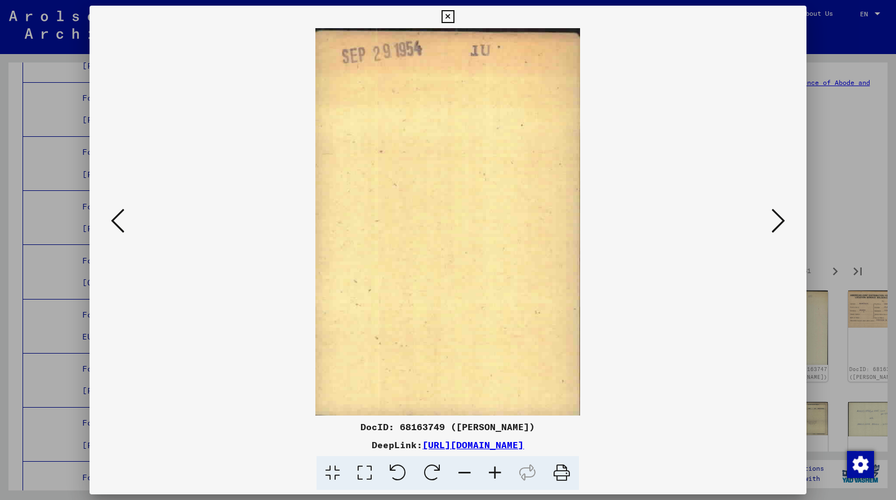
click at [771, 220] on button at bounding box center [778, 222] width 20 height 32
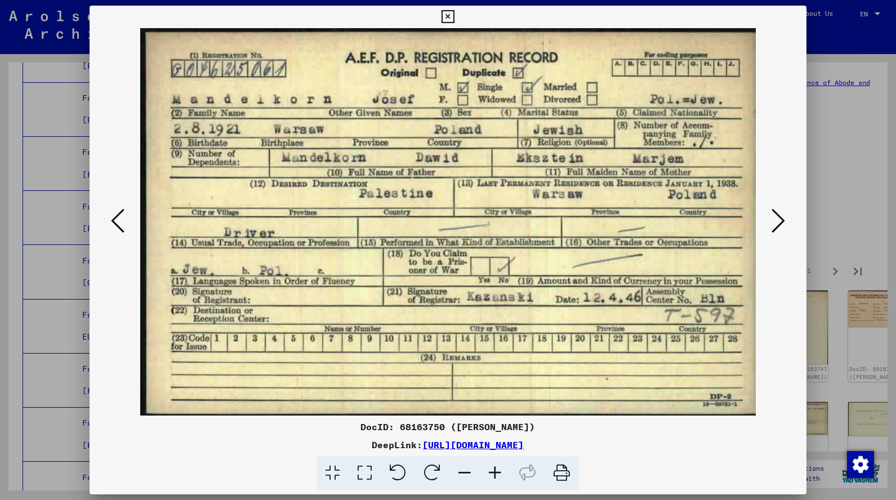
click at [771, 220] on button at bounding box center [778, 222] width 20 height 32
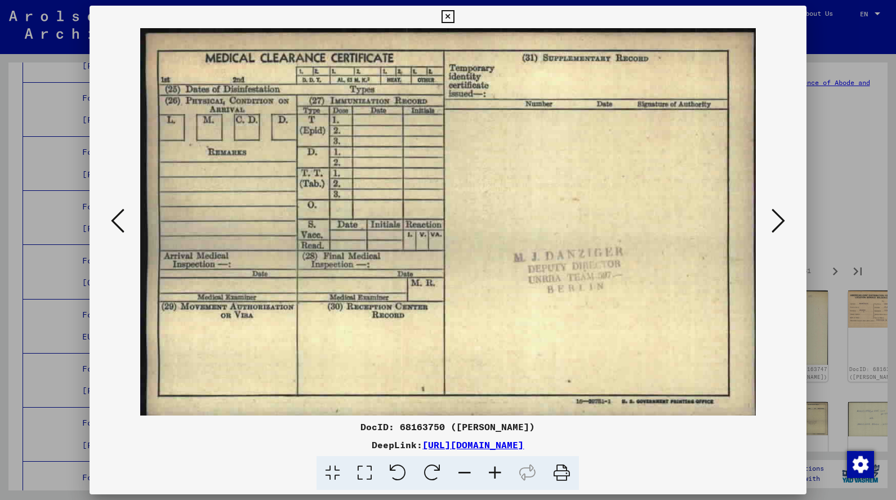
click at [771, 220] on button at bounding box center [778, 222] width 20 height 32
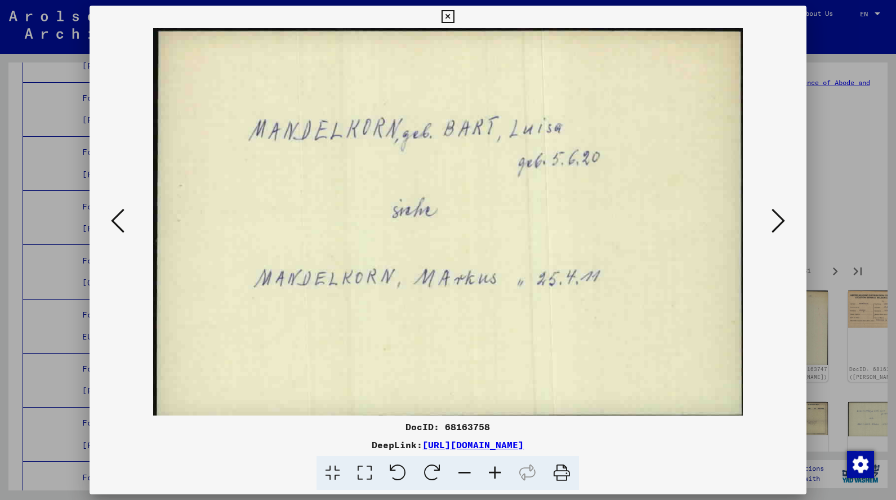
click at [771, 220] on button at bounding box center [778, 222] width 20 height 32
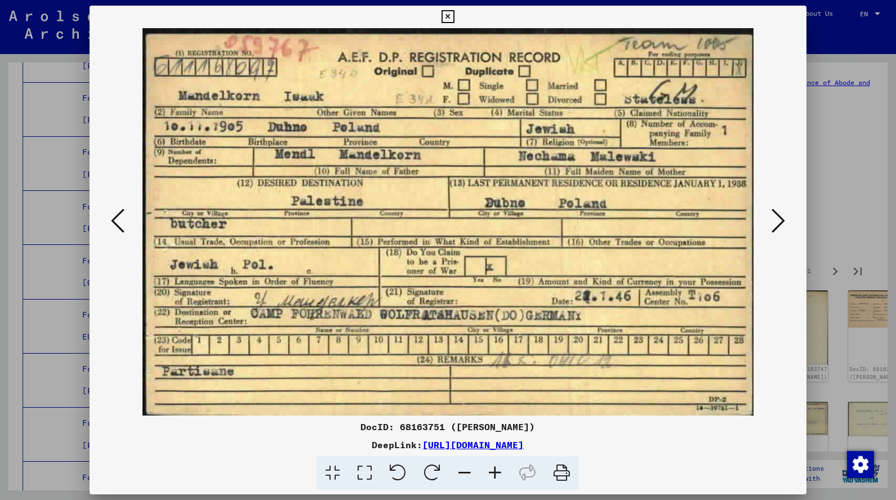
click at [783, 219] on icon at bounding box center [779, 220] width 14 height 27
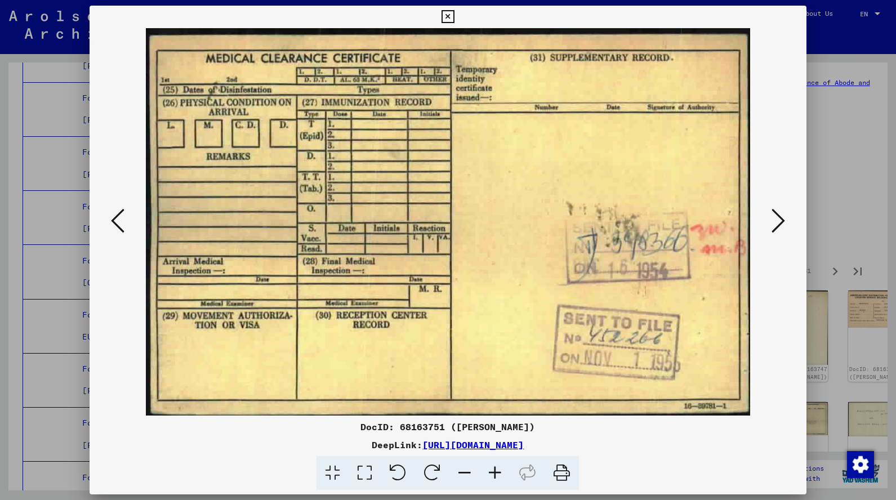
click at [786, 215] on button at bounding box center [778, 222] width 20 height 32
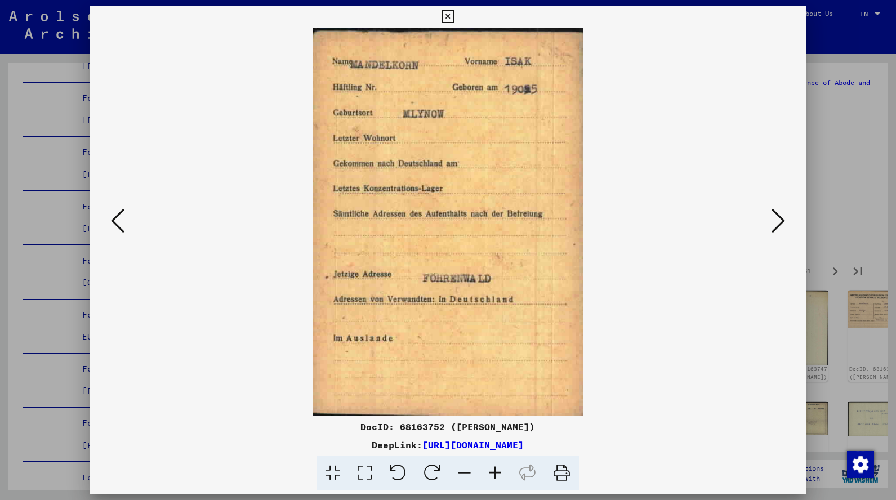
click at [786, 215] on button at bounding box center [778, 222] width 20 height 32
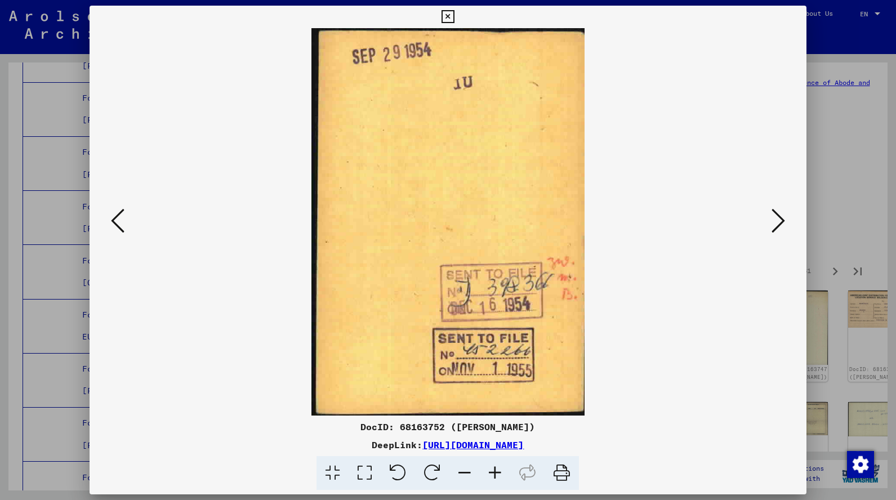
click at [786, 215] on button at bounding box center [778, 222] width 20 height 32
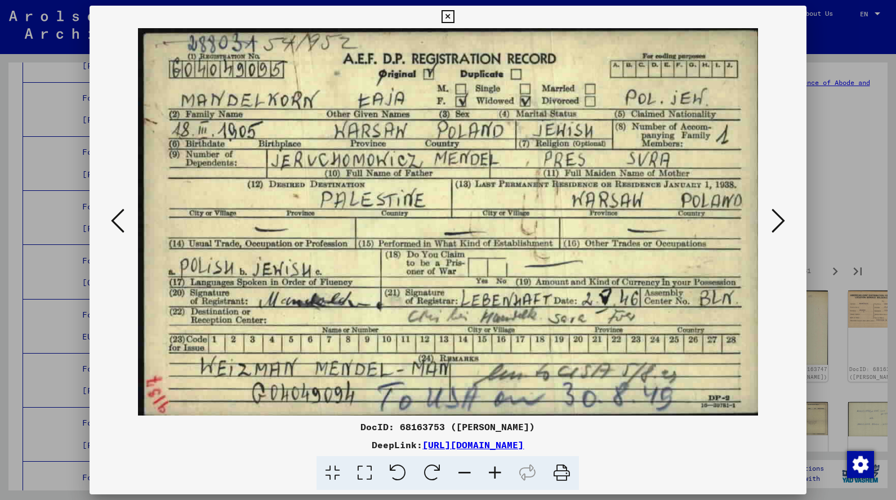
click at [784, 211] on icon at bounding box center [779, 220] width 14 height 27
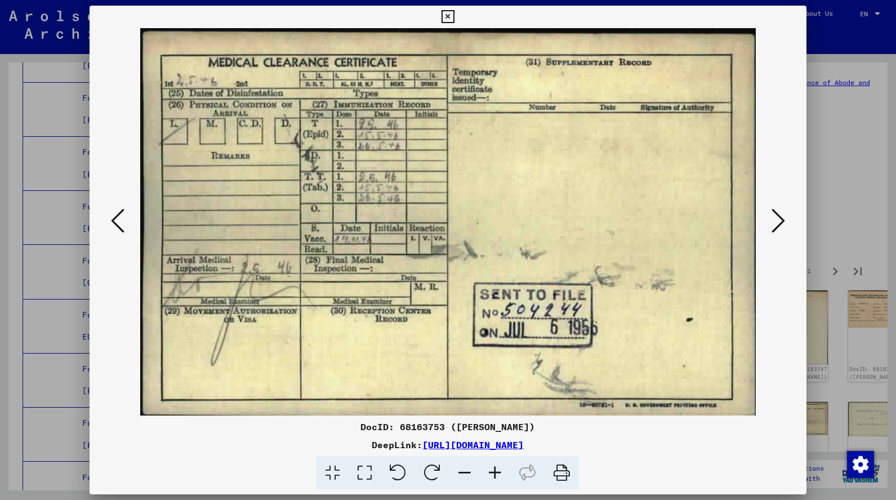
click at [784, 211] on icon at bounding box center [779, 220] width 14 height 27
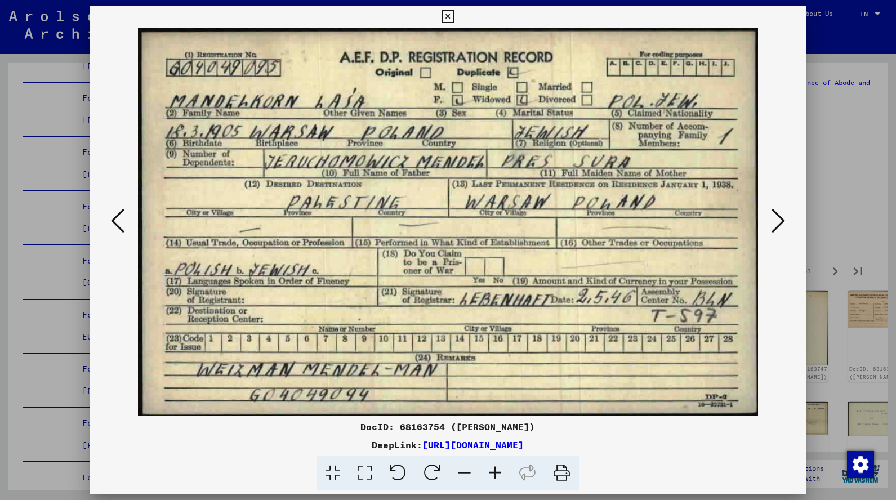
click at [784, 215] on icon at bounding box center [779, 220] width 14 height 27
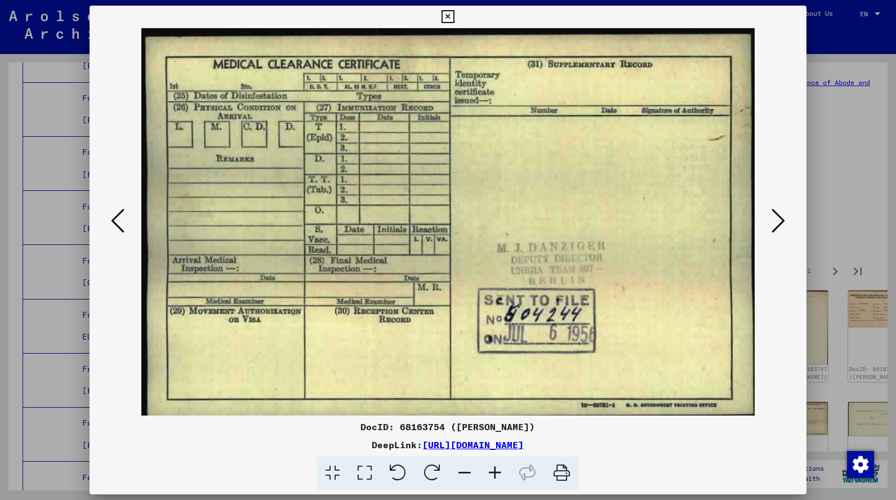
click at [784, 215] on icon at bounding box center [779, 220] width 14 height 27
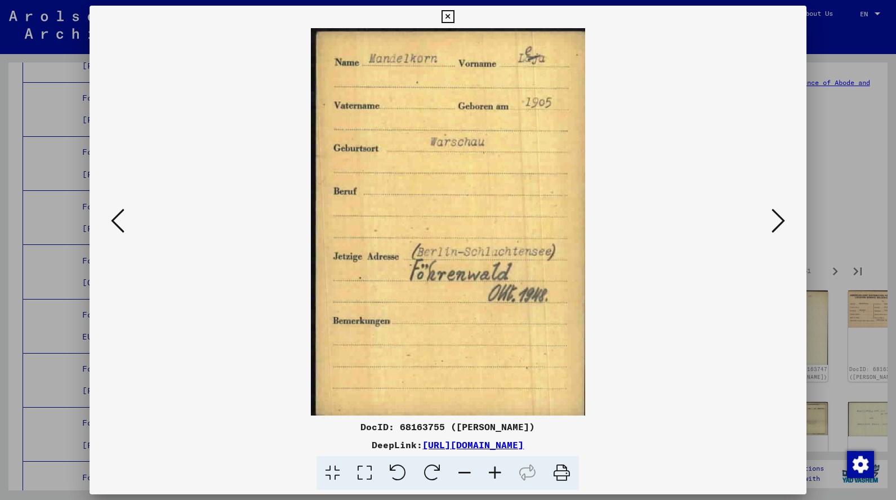
click at [784, 215] on icon at bounding box center [779, 220] width 14 height 27
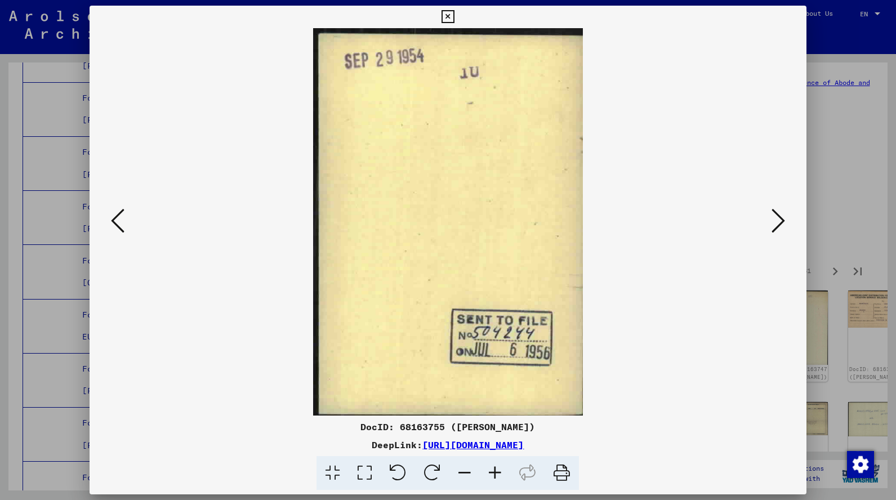
click at [784, 215] on icon at bounding box center [779, 220] width 14 height 27
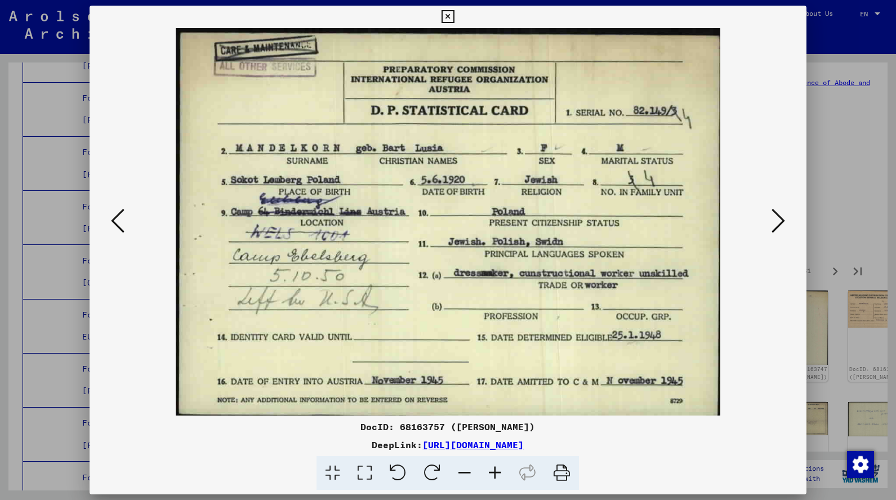
click at [784, 215] on icon at bounding box center [779, 220] width 14 height 27
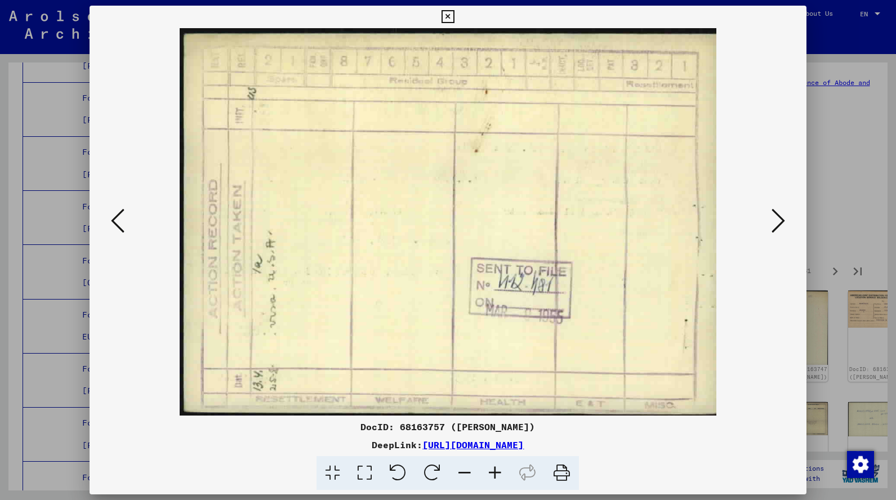
click at [784, 215] on icon at bounding box center [779, 220] width 14 height 27
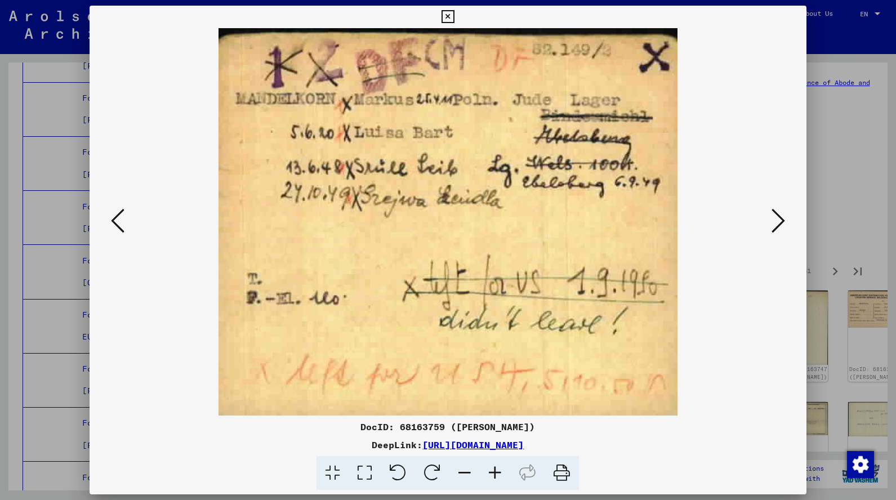
click at [784, 215] on icon at bounding box center [779, 220] width 14 height 27
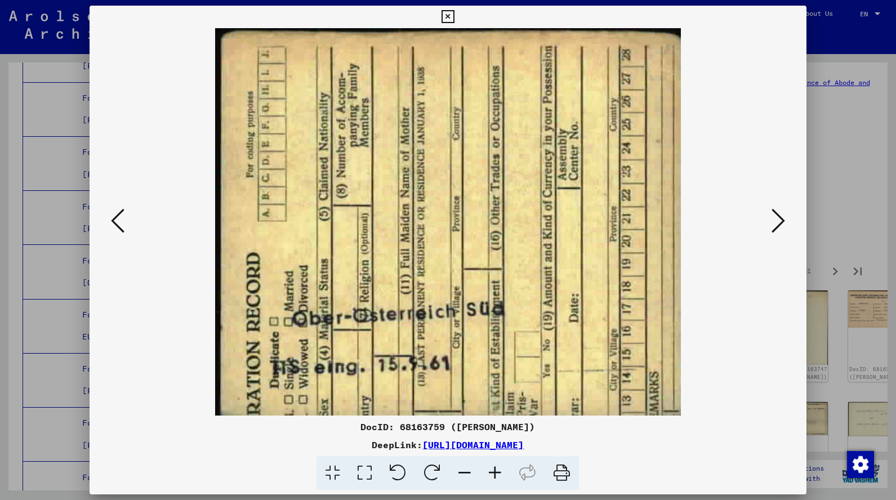
click at [784, 215] on icon at bounding box center [779, 220] width 14 height 27
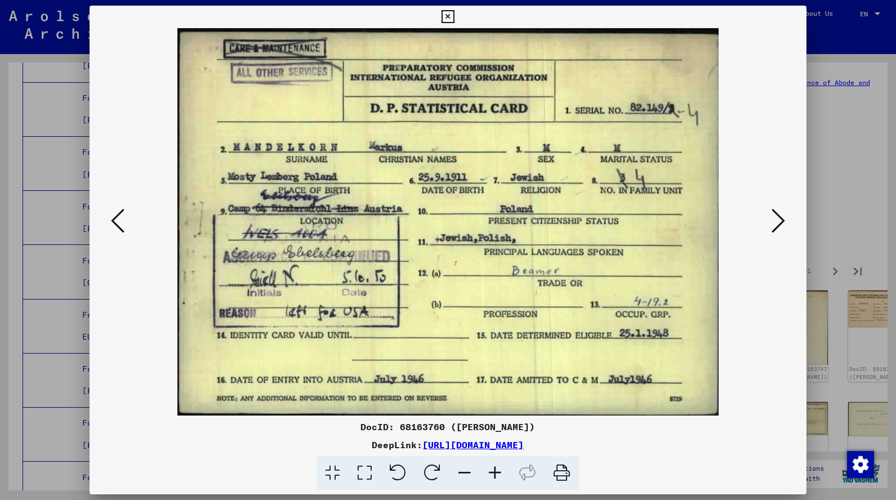
click at [784, 215] on icon at bounding box center [779, 220] width 14 height 27
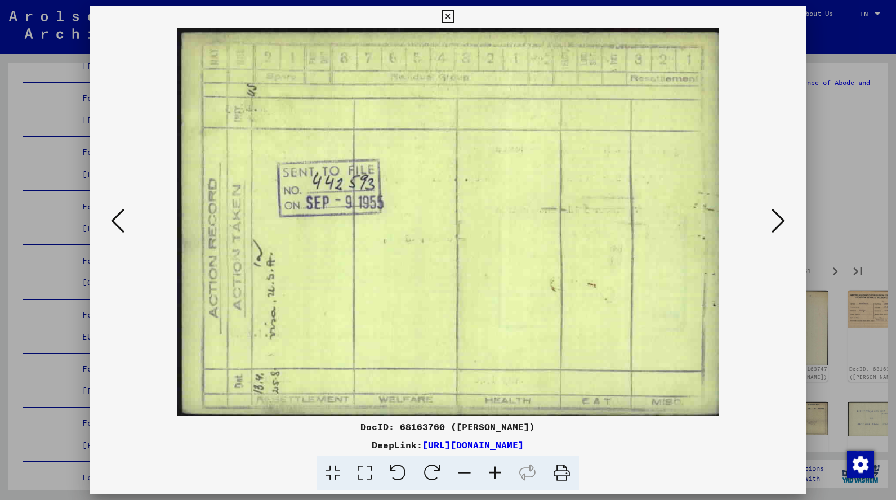
click at [784, 215] on icon at bounding box center [779, 220] width 14 height 27
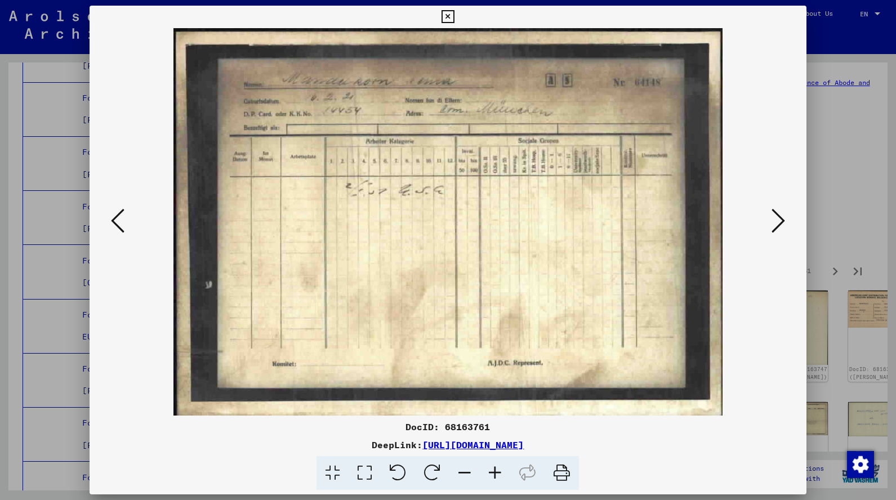
click at [784, 215] on icon at bounding box center [779, 220] width 14 height 27
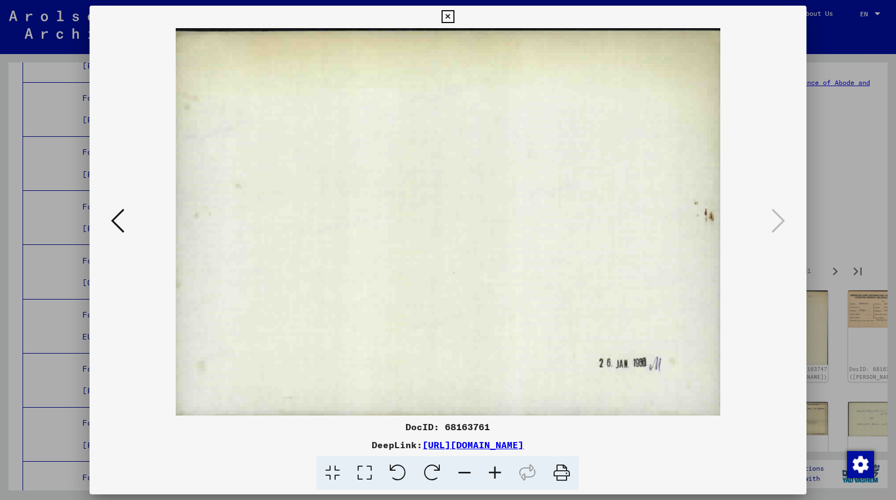
click at [455, 12] on icon at bounding box center [448, 17] width 13 height 14
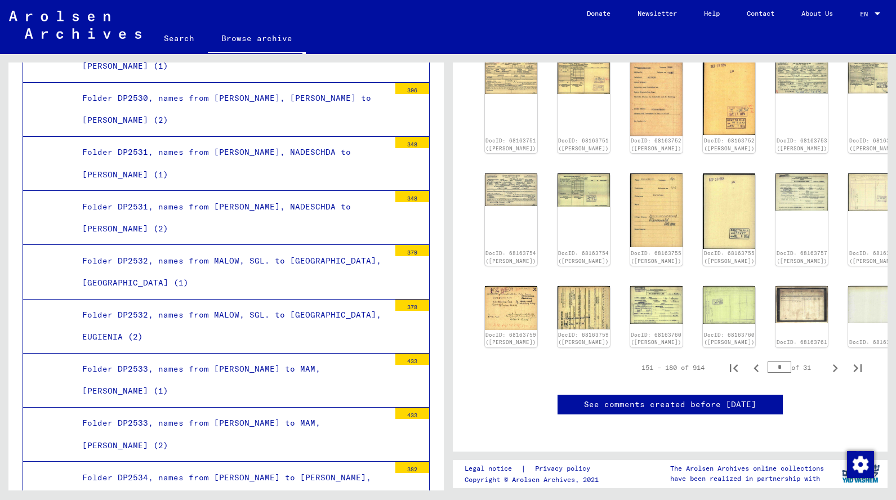
scroll to position [712, 0]
click at [829, 361] on icon "Next page" at bounding box center [836, 369] width 16 height 16
type input "*"
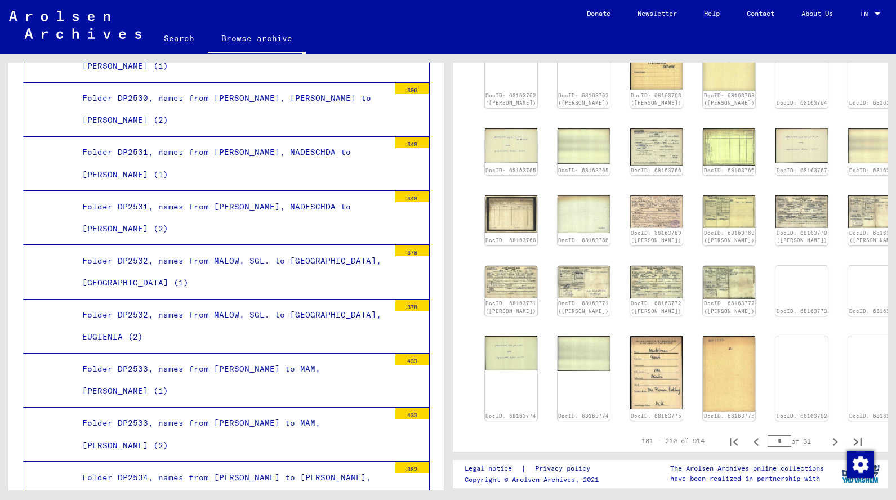
scroll to position [145, 0]
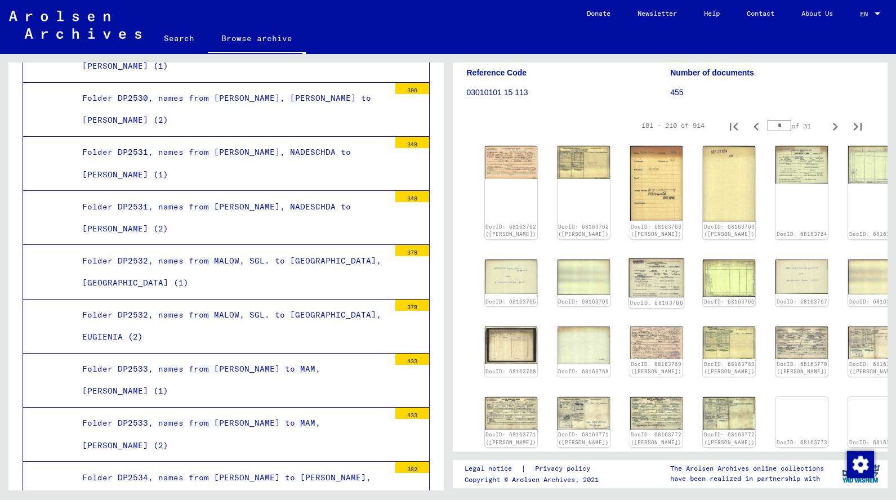
click at [642, 291] on img at bounding box center [656, 277] width 55 height 39
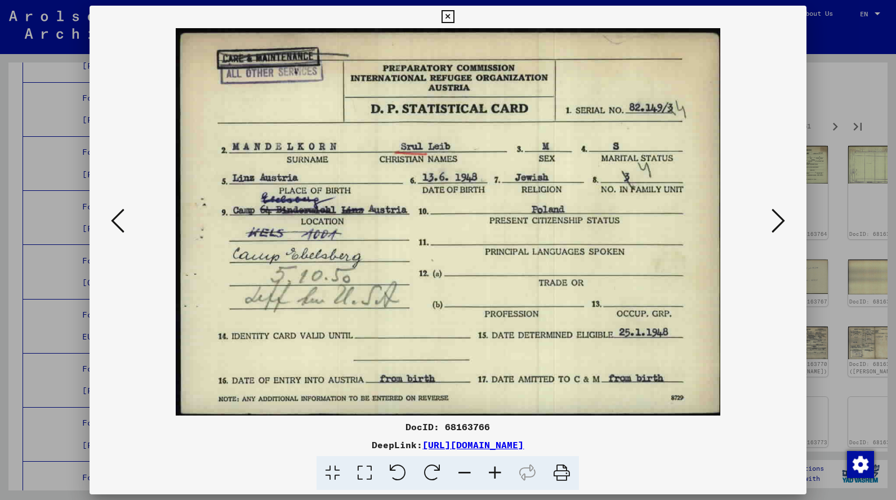
click at [777, 220] on icon at bounding box center [779, 220] width 14 height 27
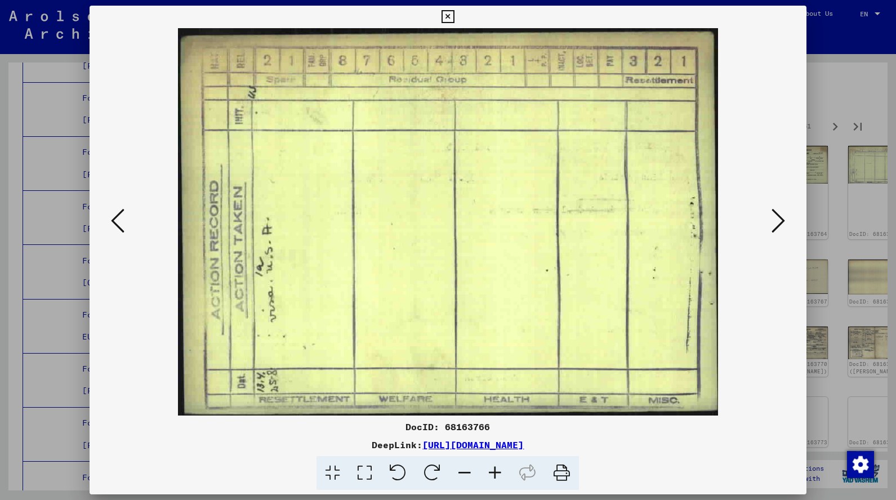
click at [777, 220] on icon at bounding box center [779, 220] width 14 height 27
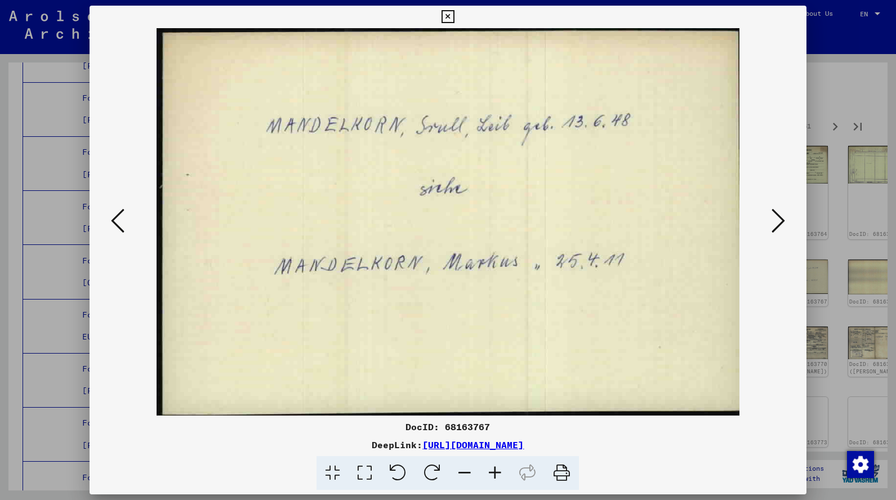
click at [777, 220] on icon at bounding box center [779, 220] width 14 height 27
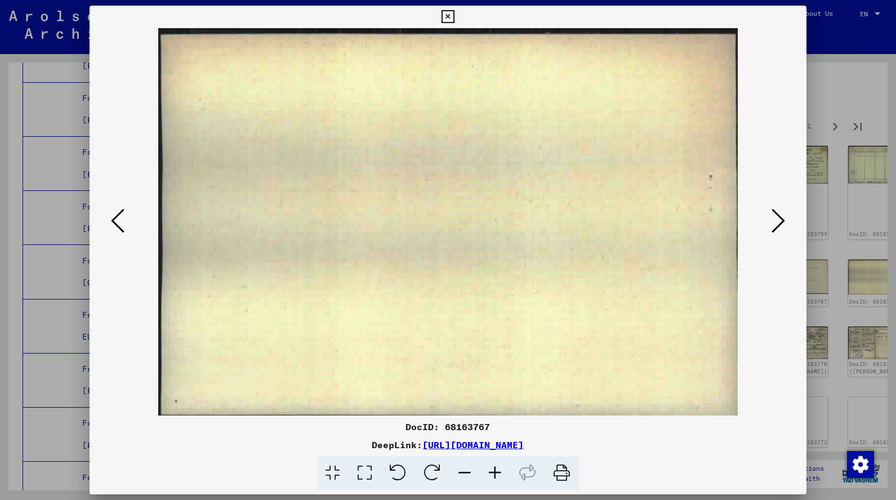
click at [777, 220] on icon at bounding box center [779, 220] width 14 height 27
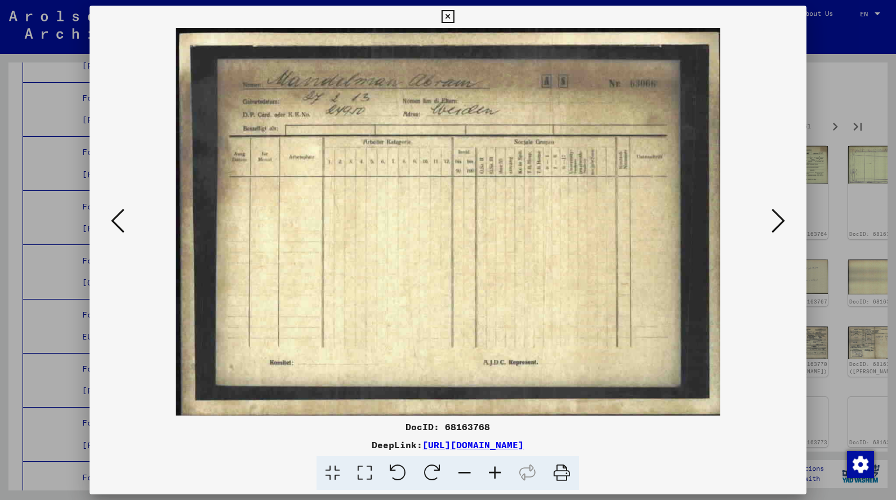
click at [777, 220] on icon at bounding box center [779, 220] width 14 height 27
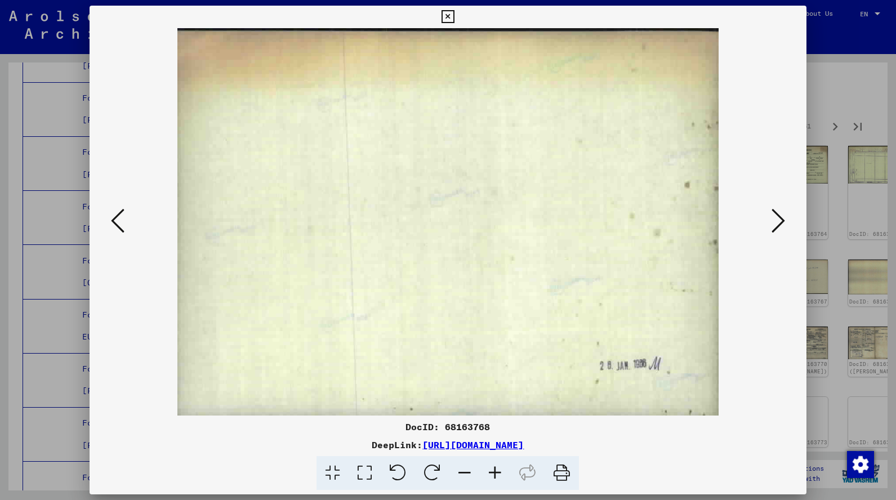
click at [120, 220] on icon at bounding box center [118, 220] width 14 height 27
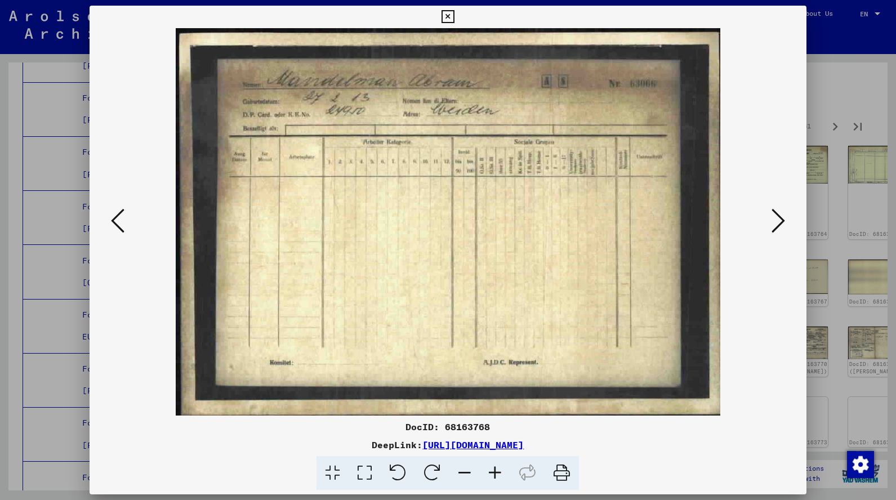
click at [778, 224] on icon at bounding box center [779, 220] width 14 height 27
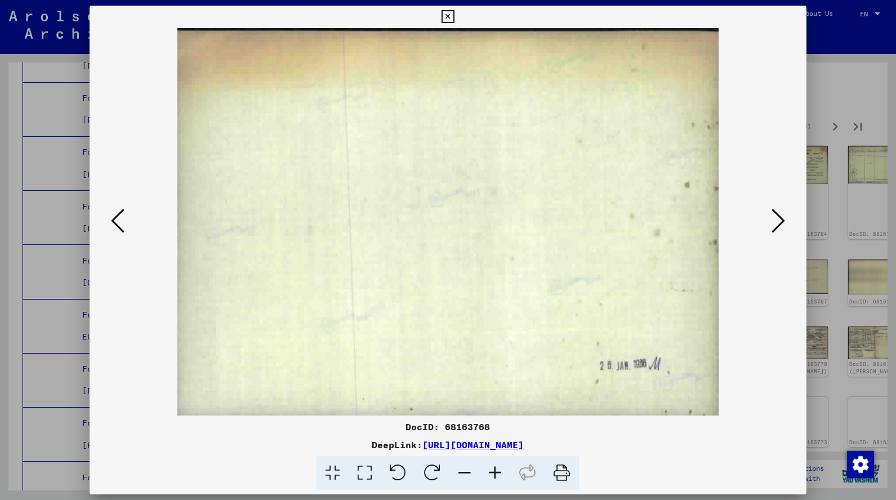
click at [778, 224] on icon at bounding box center [779, 220] width 14 height 27
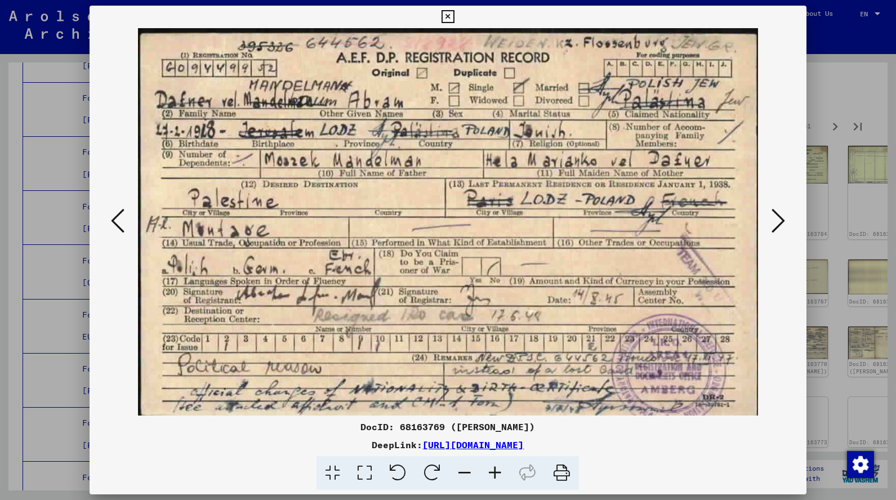
click at [778, 224] on icon at bounding box center [779, 220] width 14 height 27
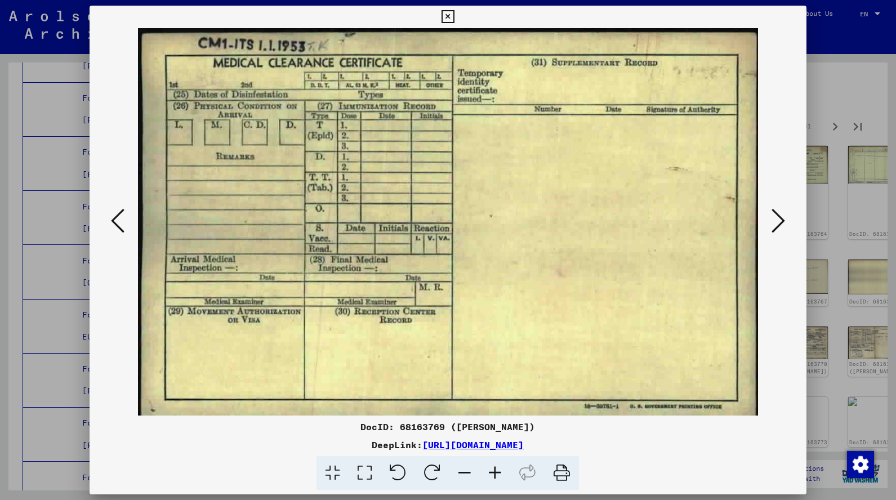
click at [778, 224] on icon at bounding box center [779, 220] width 14 height 27
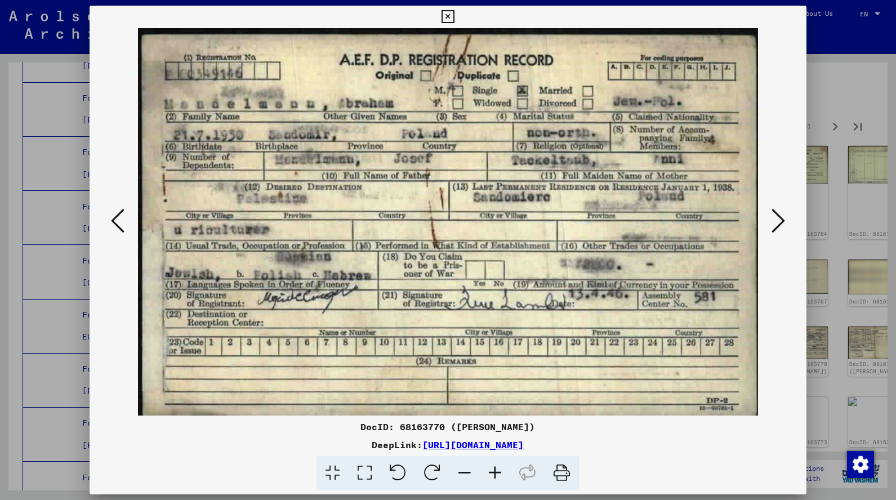
click at [778, 224] on icon at bounding box center [779, 220] width 14 height 27
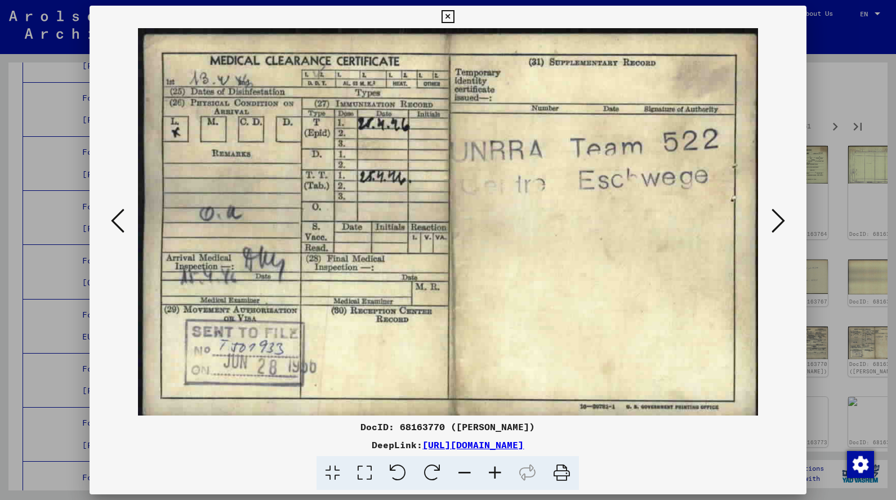
click at [778, 224] on icon at bounding box center [779, 220] width 14 height 27
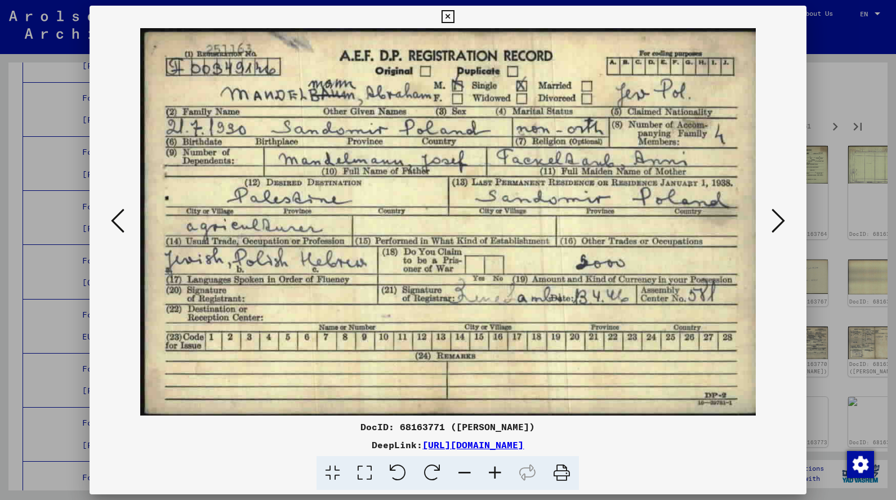
click at [778, 224] on icon at bounding box center [779, 220] width 14 height 27
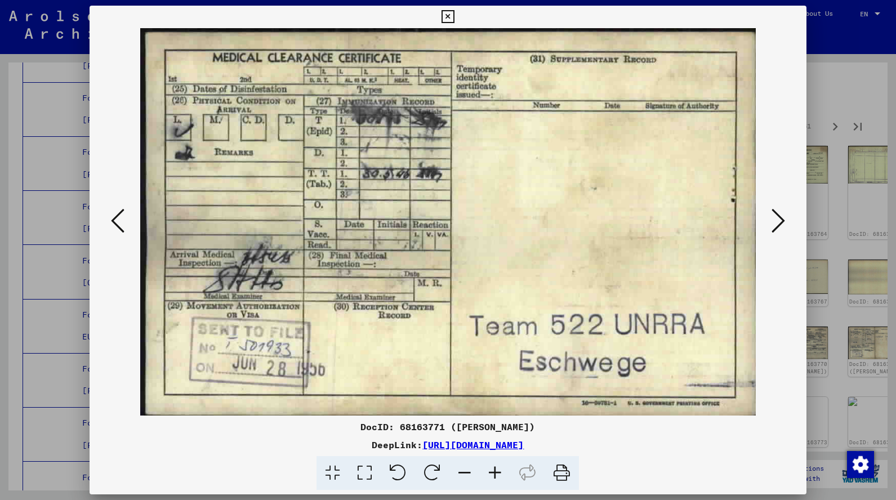
click at [778, 224] on icon at bounding box center [779, 220] width 14 height 27
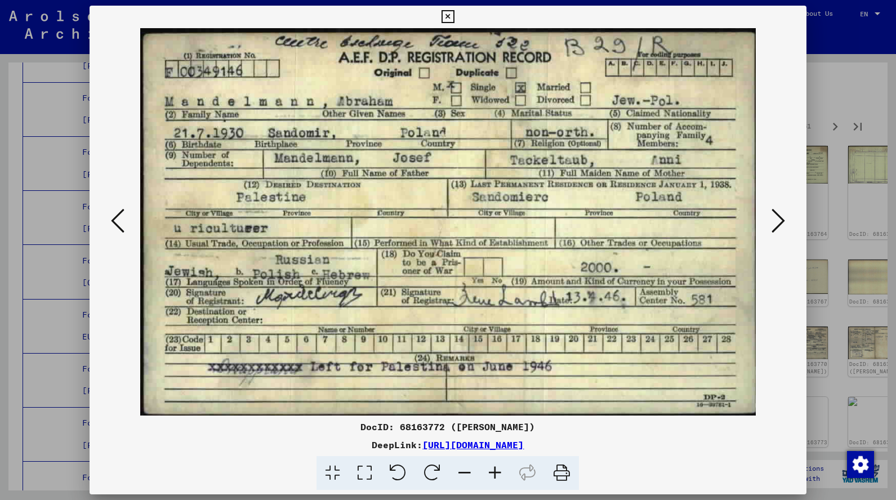
click at [778, 224] on icon at bounding box center [779, 220] width 14 height 27
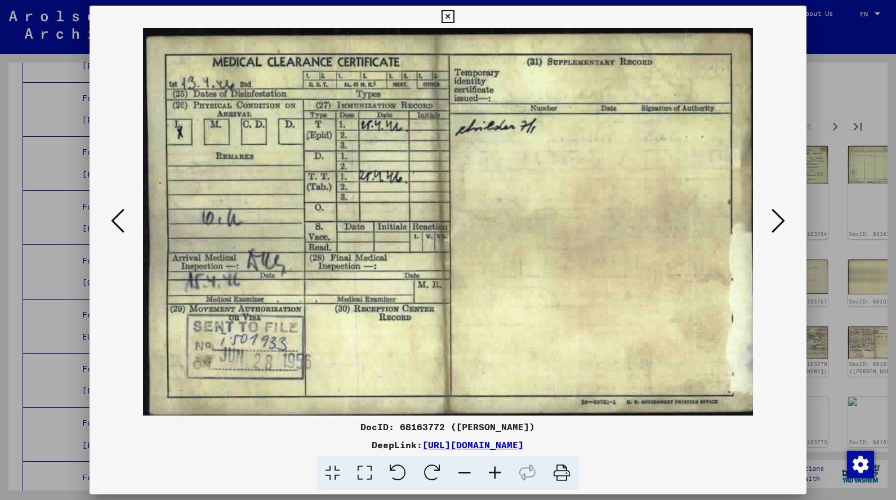
click at [778, 224] on icon at bounding box center [779, 220] width 14 height 27
click at [455, 22] on icon at bounding box center [448, 17] width 13 height 14
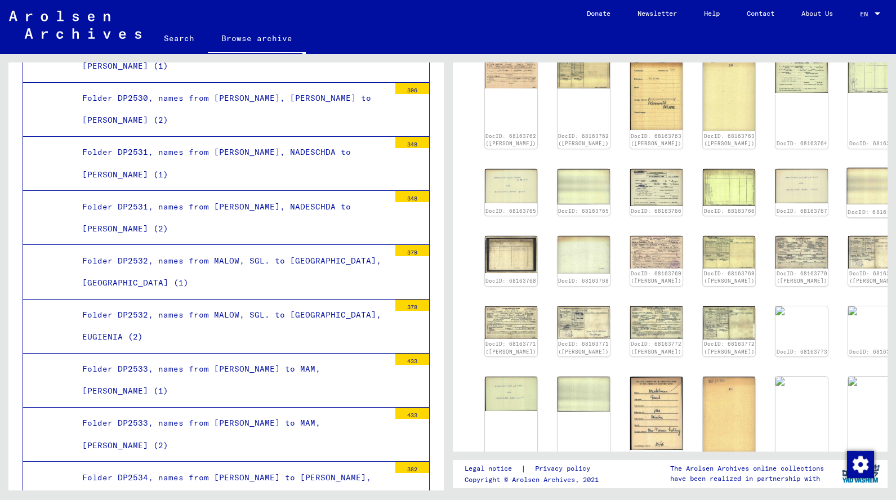
scroll to position [379, 0]
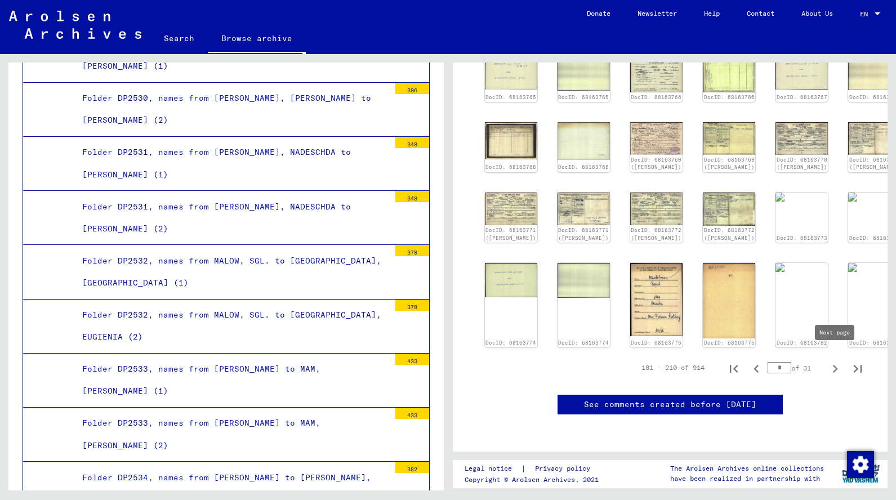
click at [834, 361] on icon "Next page" at bounding box center [836, 369] width 16 height 16
type input "*"
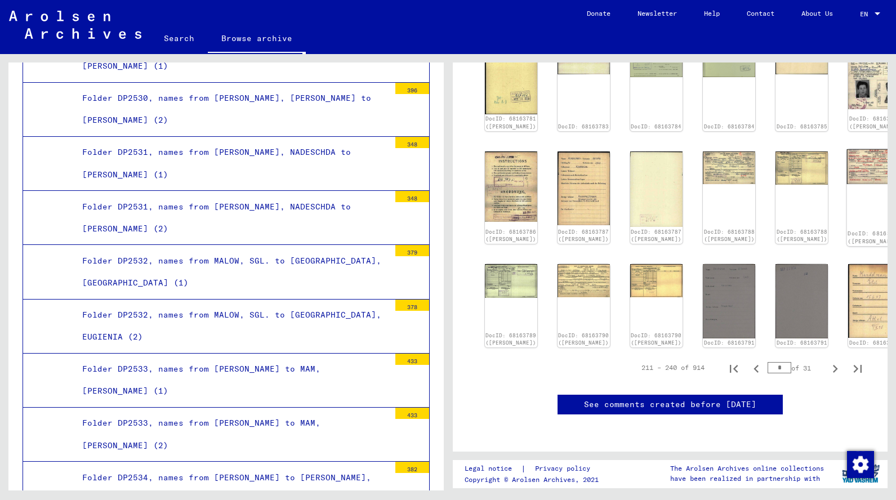
scroll to position [500, 0]
click at [830, 361] on icon "Next page" at bounding box center [836, 369] width 16 height 16
type input "*"
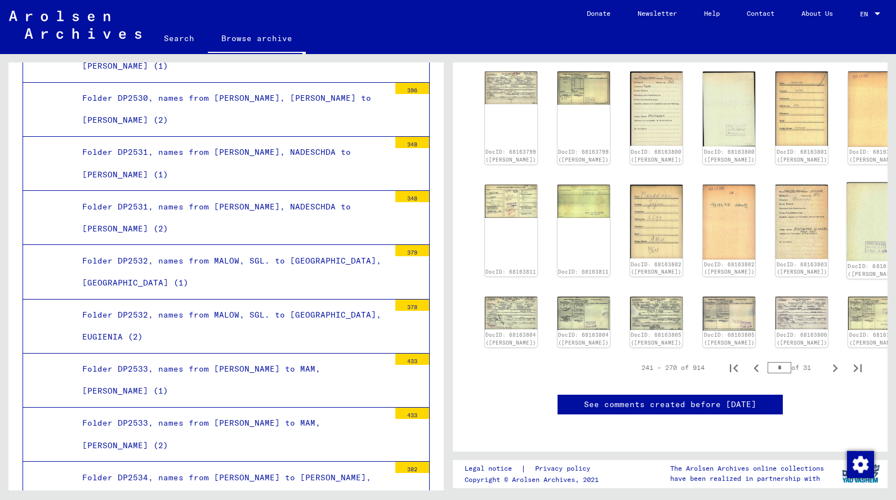
scroll to position [503, 0]
click at [838, 361] on icon "Next page" at bounding box center [836, 369] width 16 height 16
type input "**"
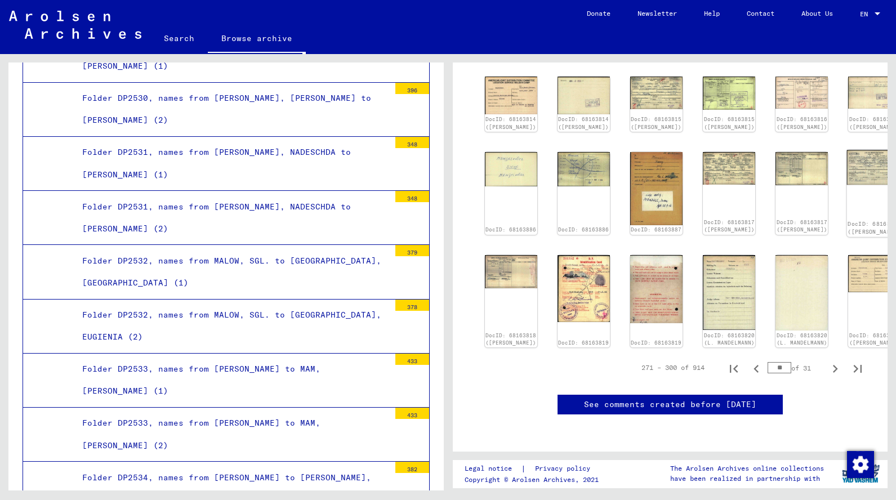
scroll to position [473, 0]
click at [828, 361] on icon "Next page" at bounding box center [836, 369] width 16 height 16
type input "**"
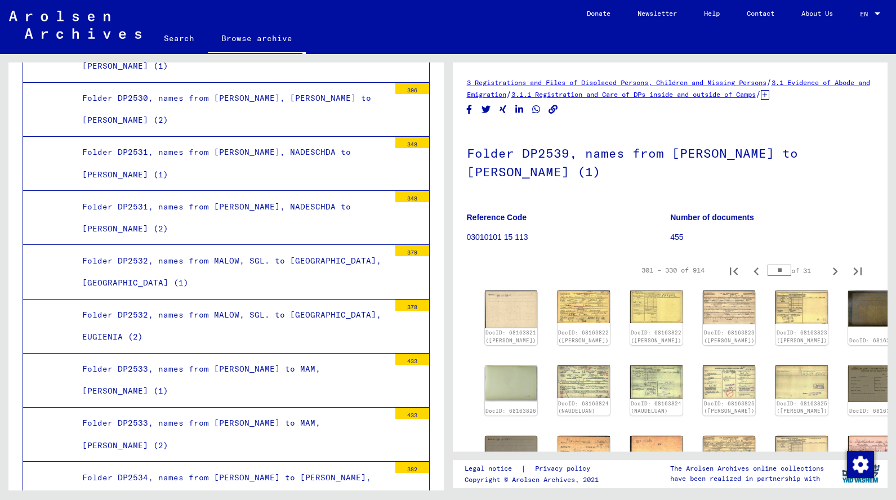
scroll to position [1, 0]
